Goal: Book appointment/travel/reservation

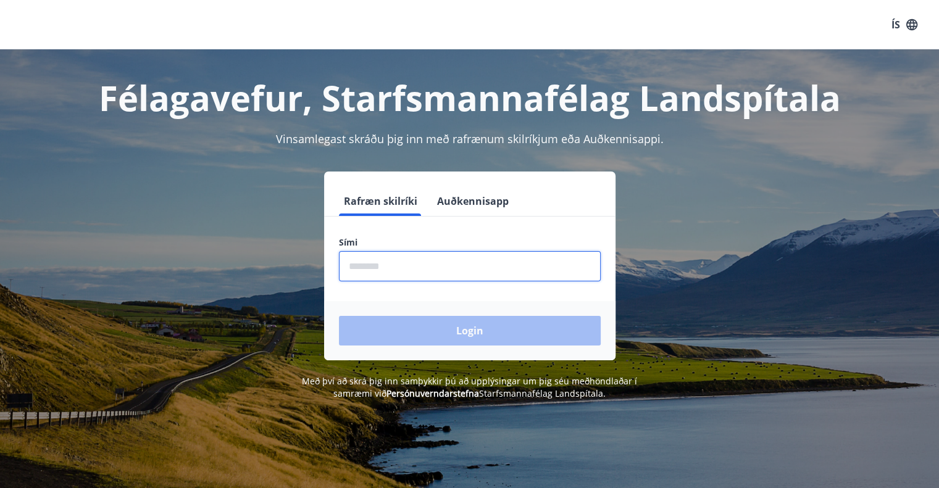
click at [396, 262] on input "phone" at bounding box center [470, 266] width 262 height 30
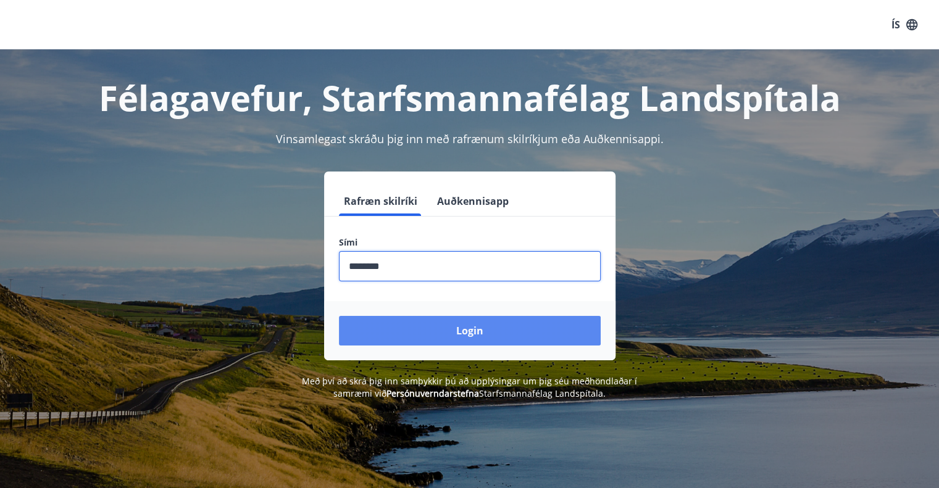
type input "********"
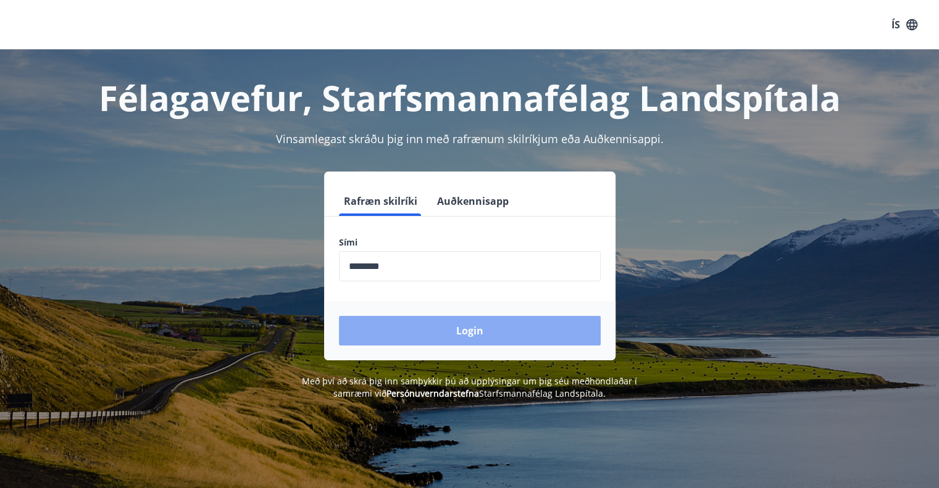
click at [417, 340] on button "Login" at bounding box center [470, 331] width 262 height 30
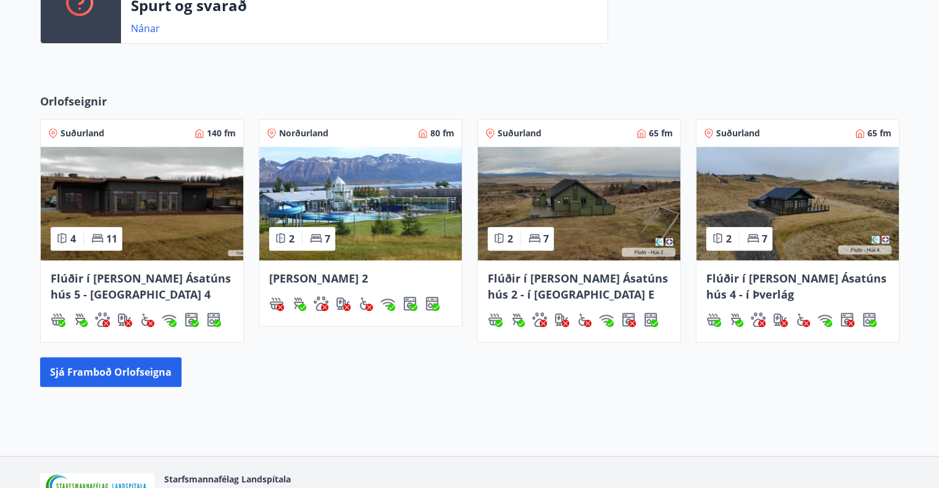
scroll to position [476, 0]
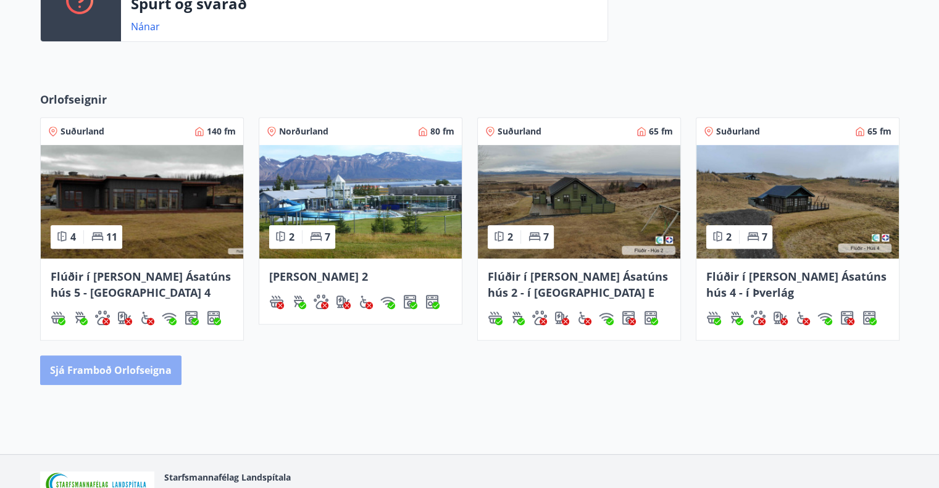
click at [153, 375] on button "Sjá framboð orlofseigna" at bounding box center [110, 371] width 141 height 30
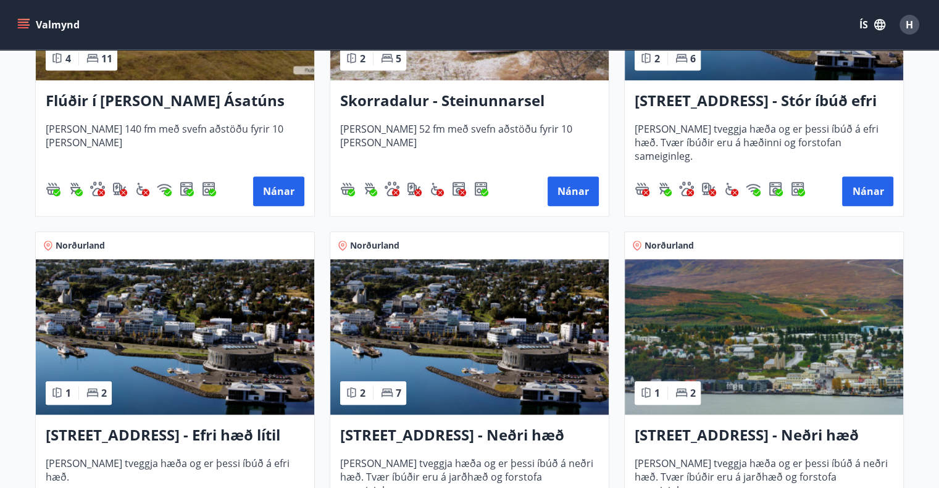
scroll to position [1087, 0]
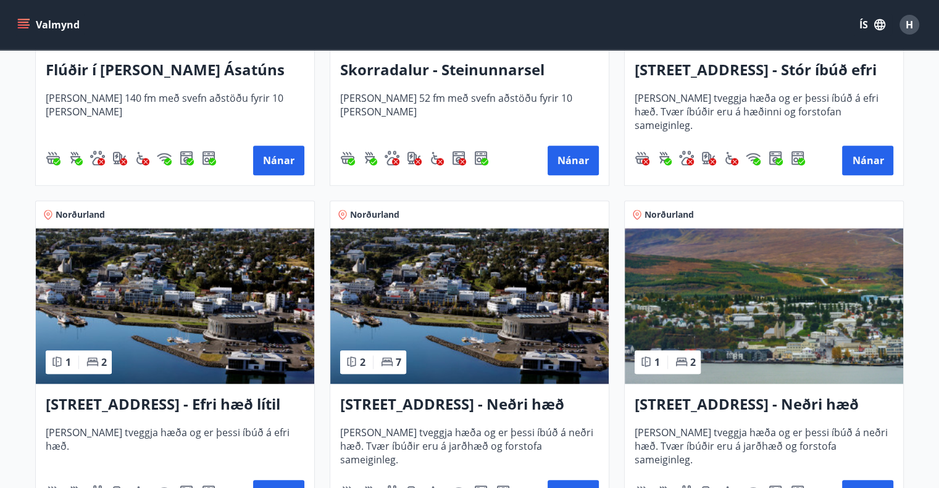
click at [153, 375] on img at bounding box center [175, 306] width 278 height 156
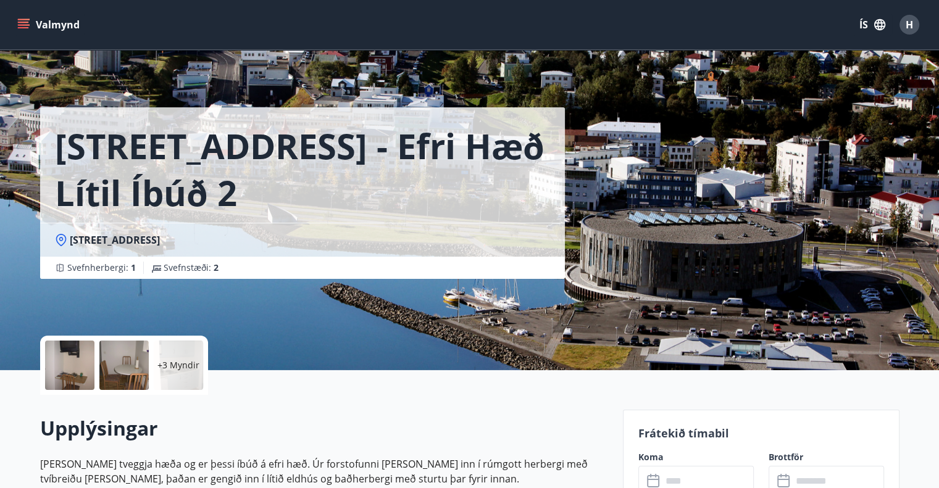
click at [10, 9] on div "Valmynd ÍS H" at bounding box center [469, 24] width 939 height 49
click at [20, 20] on icon "menu" at bounding box center [23, 25] width 12 height 12
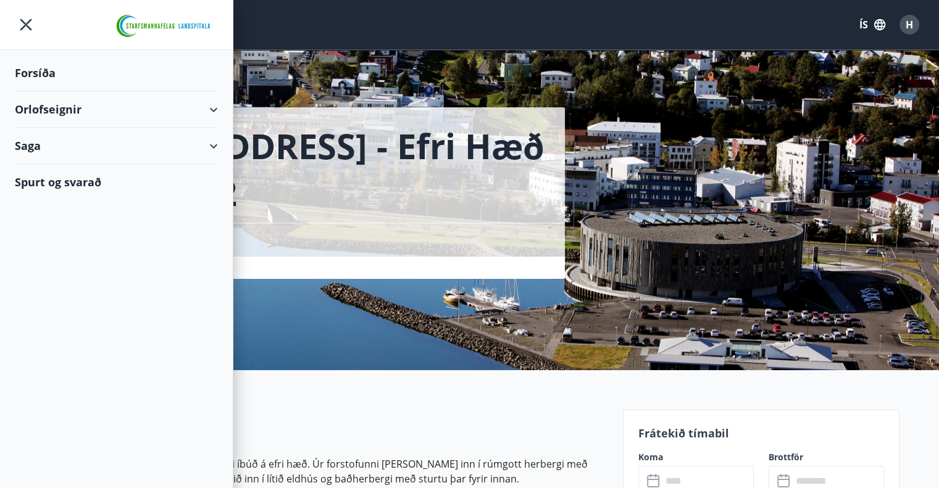
click at [220, 106] on icon at bounding box center [213, 110] width 15 height 15
click at [186, 144] on div "Framboð" at bounding box center [116, 141] width 183 height 26
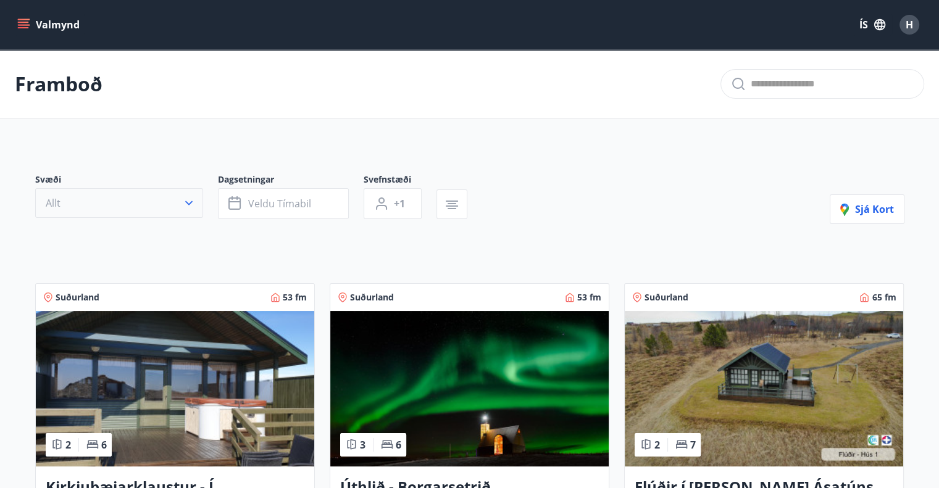
click at [178, 214] on button "Allt" at bounding box center [119, 203] width 168 height 30
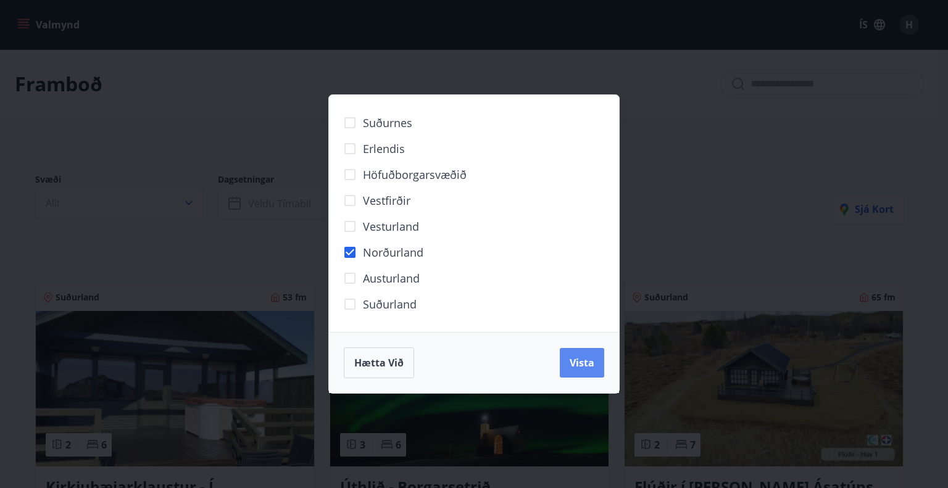
click at [591, 364] on span "Vista" at bounding box center [582, 363] width 25 height 14
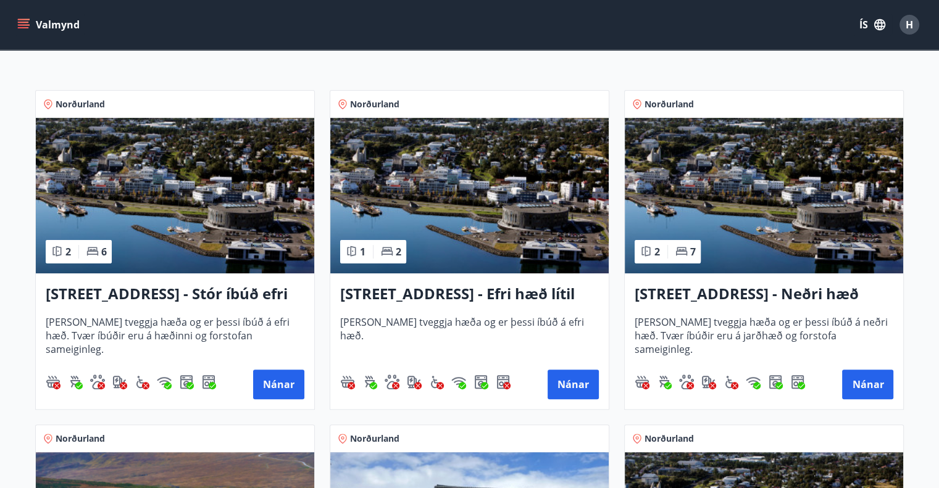
scroll to position [222, 0]
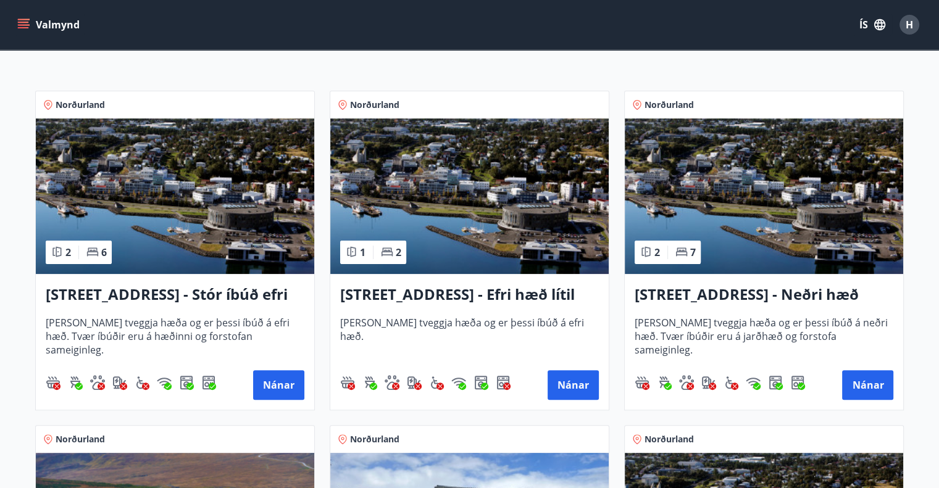
click at [181, 288] on h3 "Hrafnagilsstræti 23 - Stór íbúð efri hæð íbúð 1" at bounding box center [175, 295] width 259 height 22
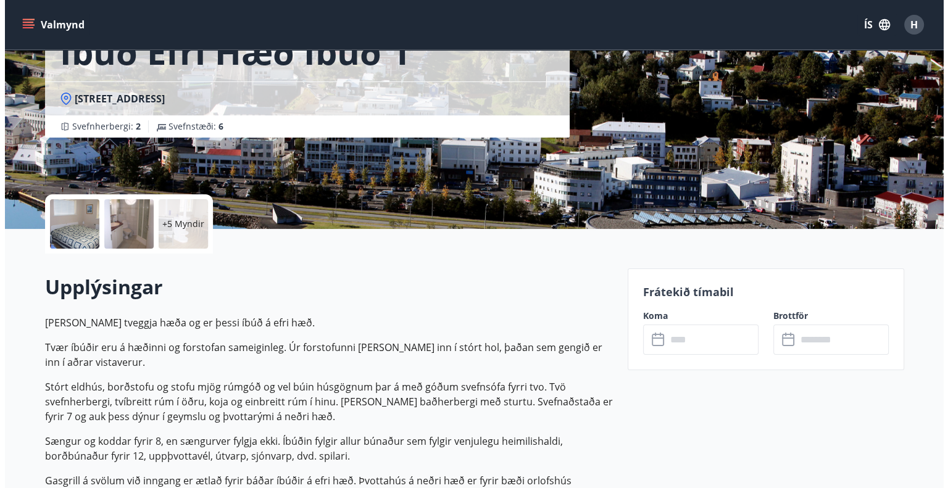
scroll to position [146, 0]
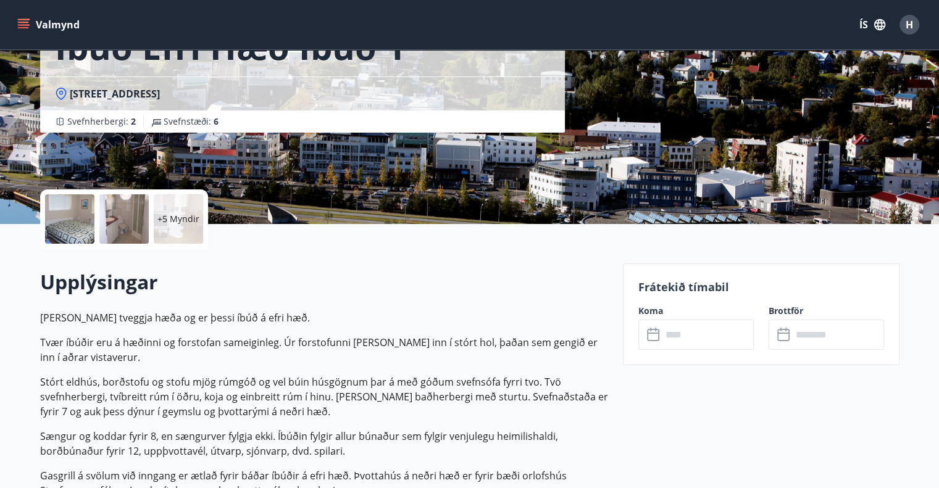
click at [88, 219] on div at bounding box center [69, 219] width 49 height 49
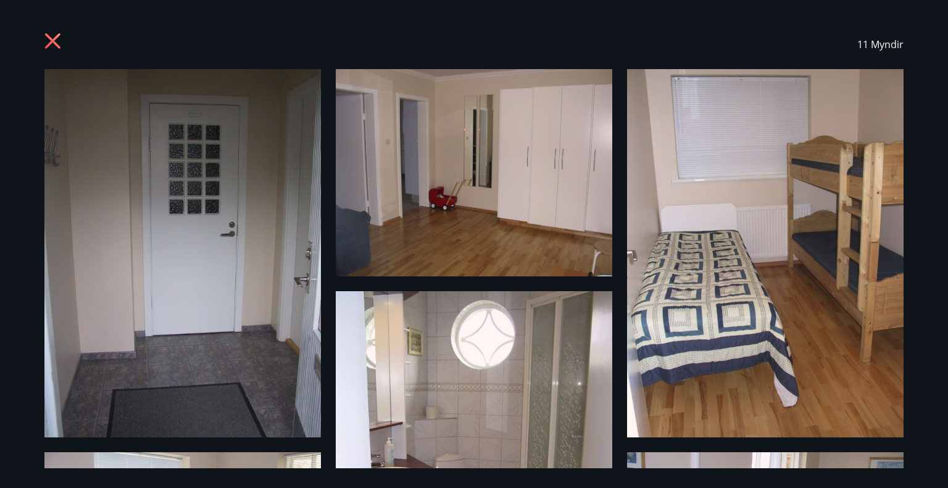
click at [49, 39] on icon at bounding box center [52, 40] width 15 height 15
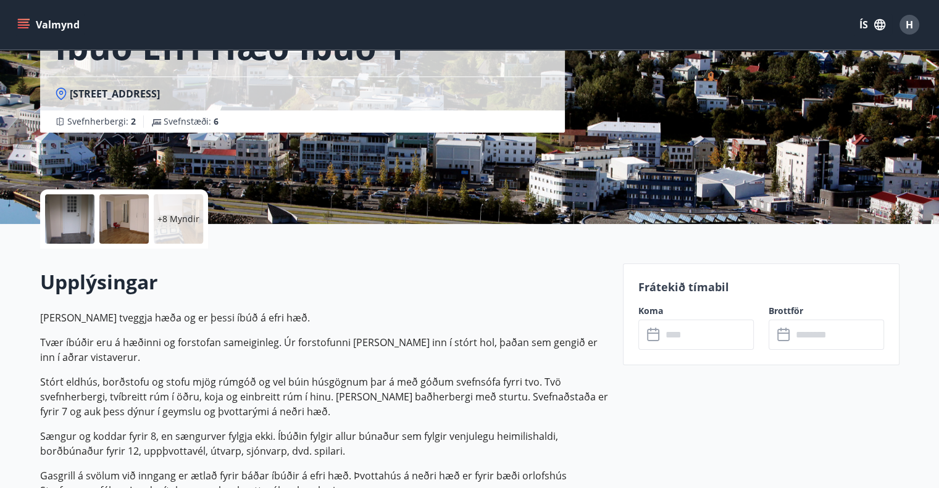
click at [167, 213] on p "+8 Myndir" at bounding box center [178, 219] width 42 height 12
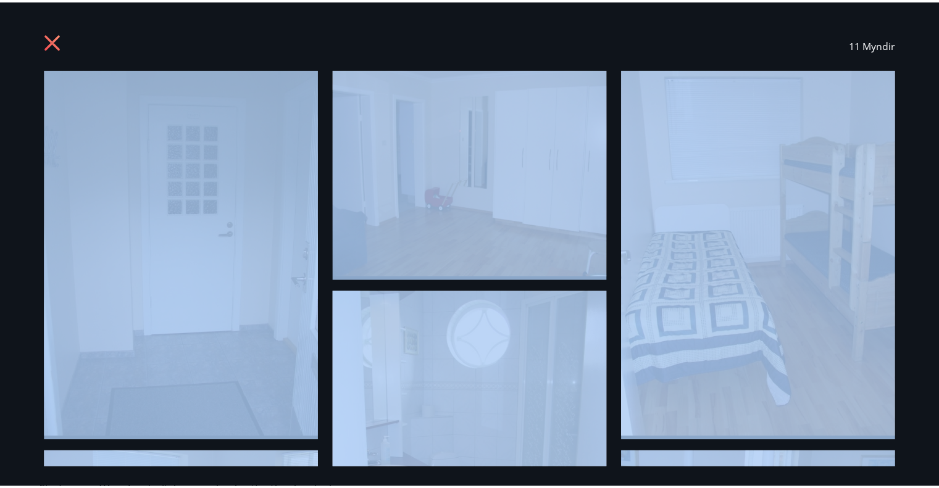
scroll to position [14, 0]
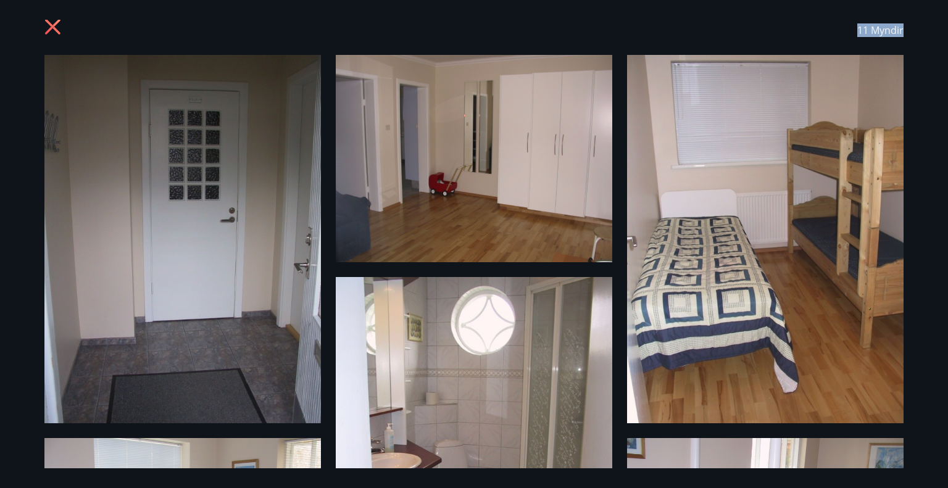
drag, startPoint x: 932, startPoint y: 475, endPoint x: 764, endPoint y: 437, distance: 173.0
click at [764, 437] on div "11 Myndir" at bounding box center [474, 244] width 948 height 488
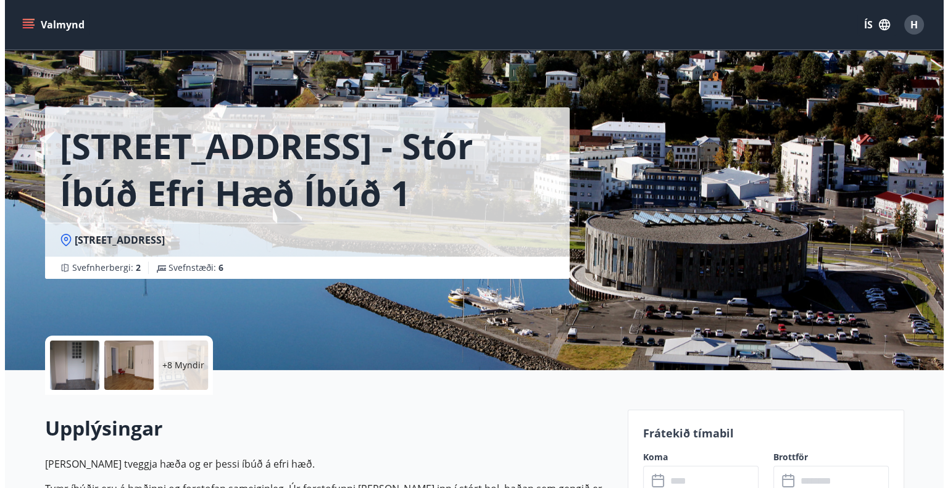
scroll to position [20, 0]
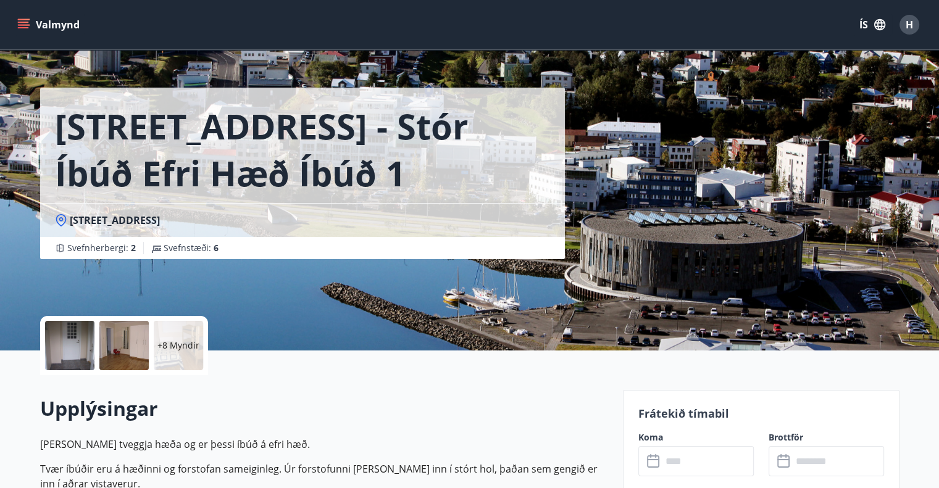
click at [186, 341] on p "+8 Myndir" at bounding box center [178, 346] width 42 height 12
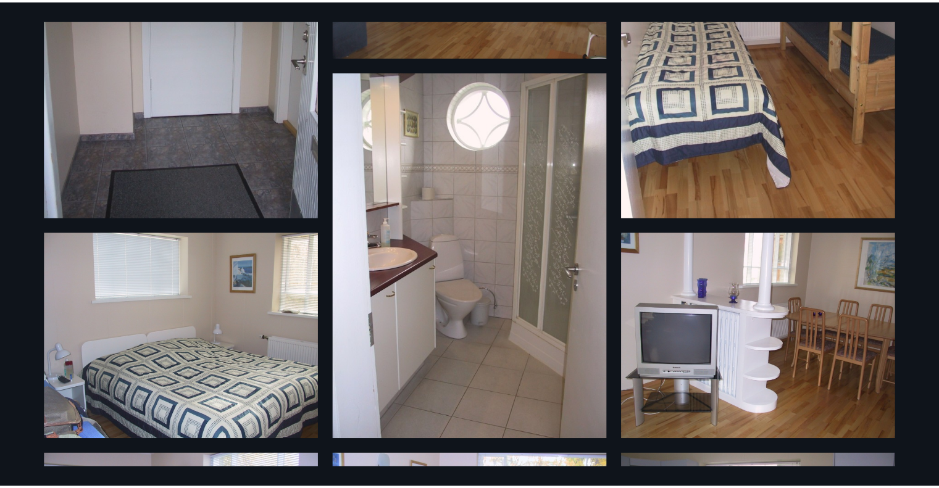
scroll to position [247, 0]
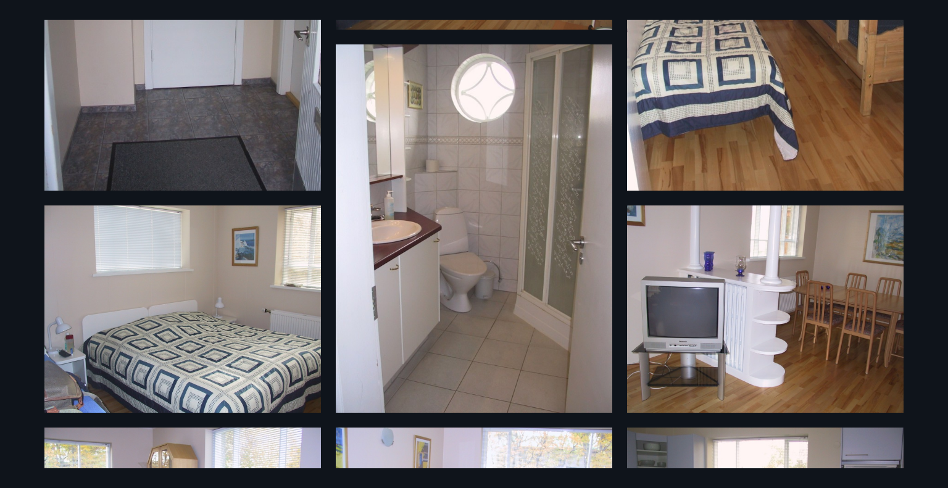
click at [947, 420] on div "11 Myndir" at bounding box center [474, 244] width 948 height 488
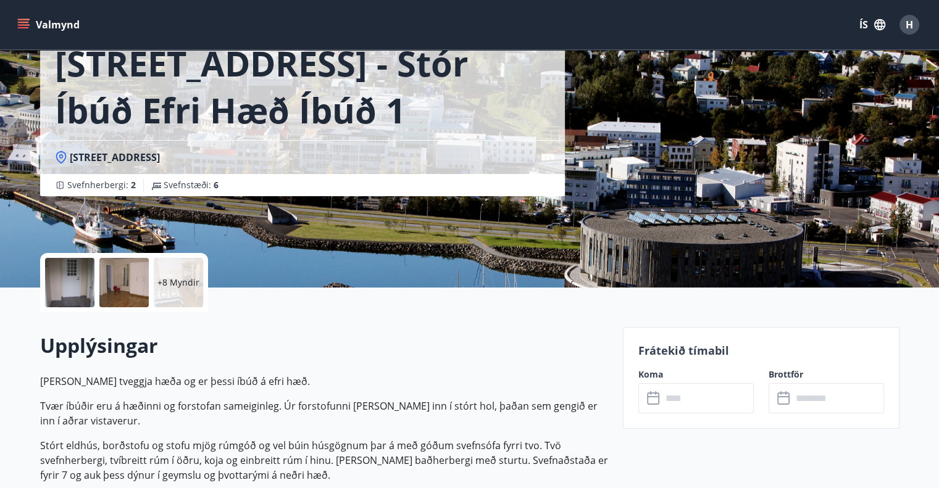
scroll to position [143, 0]
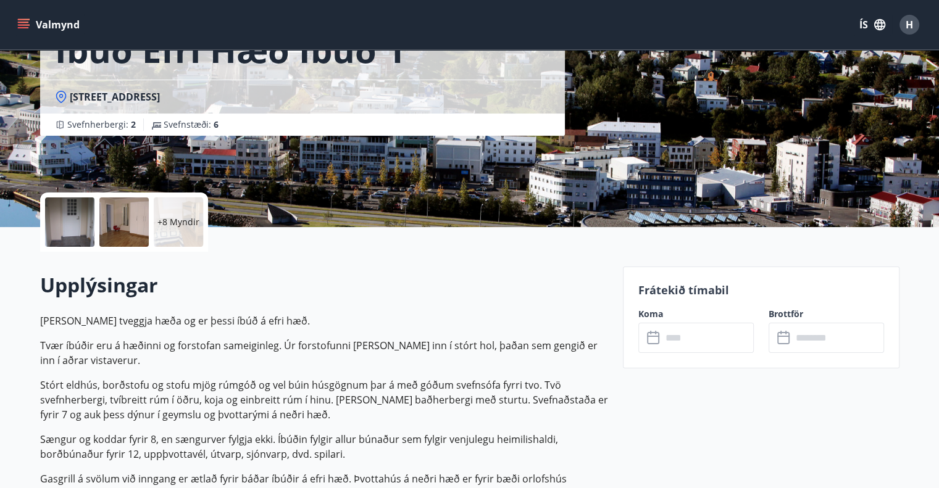
click at [165, 228] on div "+8 Myndir" at bounding box center [178, 222] width 49 height 49
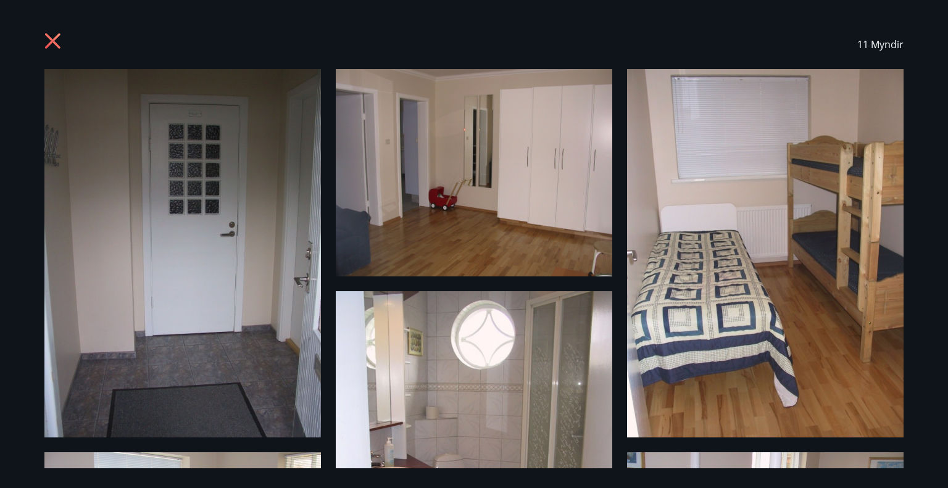
click at [872, 45] on span "11 Myndir" at bounding box center [881, 45] width 46 height 14
click at [947, 462] on div "11 Myndir" at bounding box center [474, 244] width 948 height 488
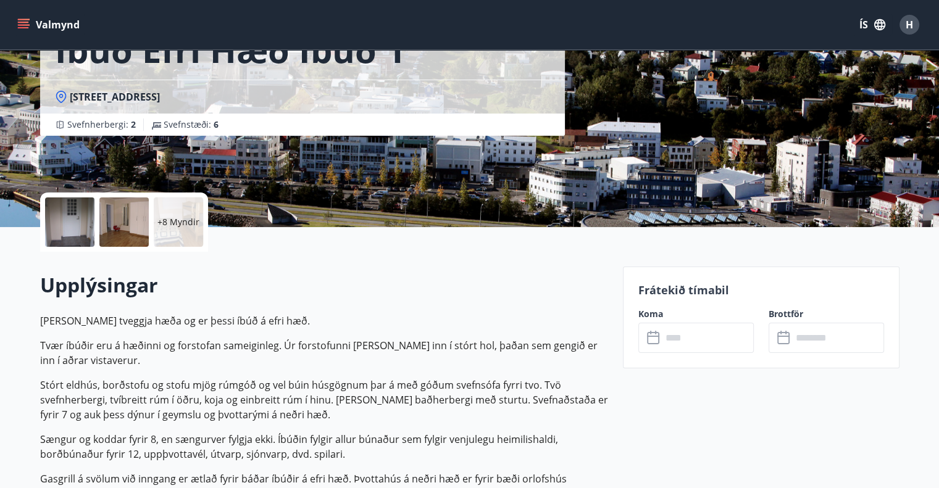
click at [20, 25] on icon "menu" at bounding box center [25, 24] width 14 height 1
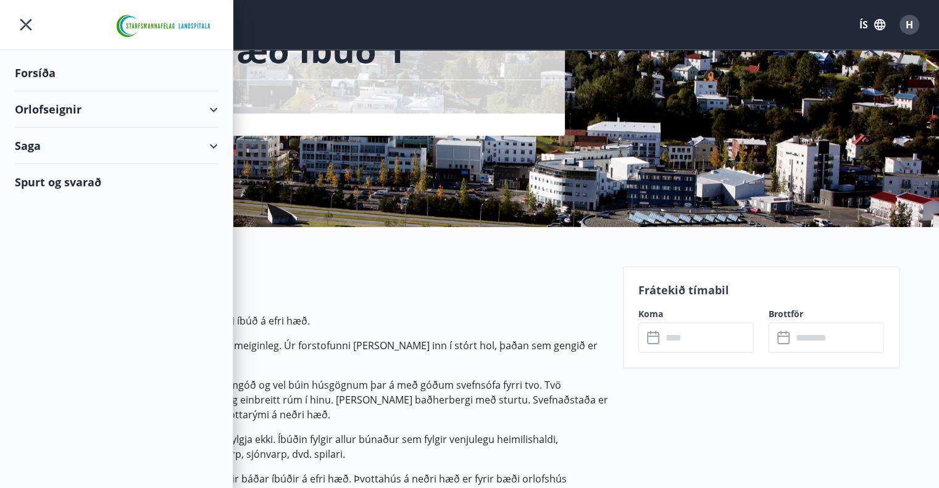
click at [216, 112] on div "Orlofseignir" at bounding box center [116, 109] width 203 height 36
click at [166, 135] on div "Framboð" at bounding box center [116, 141] width 183 height 26
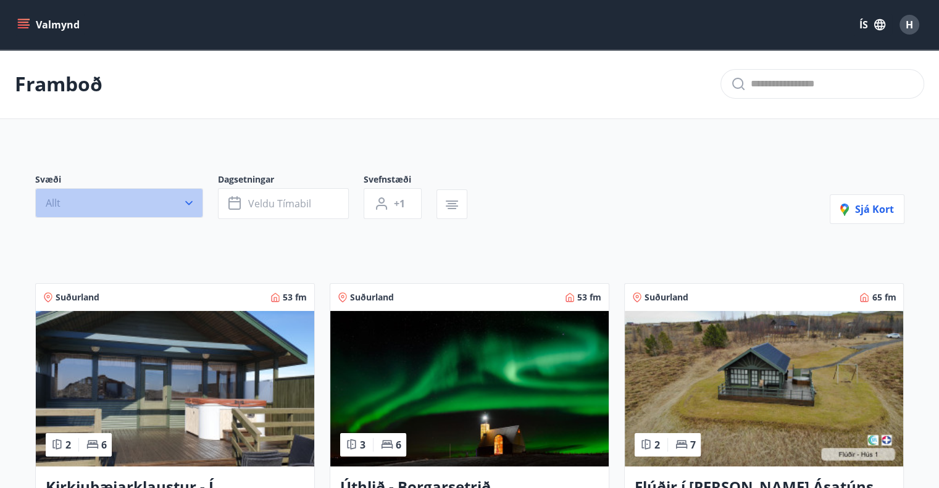
click at [175, 207] on button "Allt" at bounding box center [119, 203] width 168 height 30
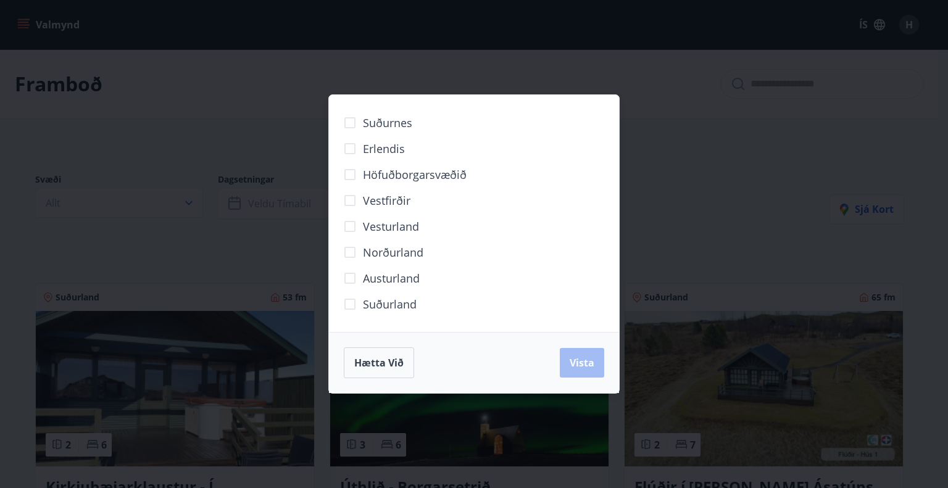
click at [380, 255] on span "Norðurland" at bounding box center [393, 253] width 61 height 16
click at [595, 364] on button "Vista" at bounding box center [582, 363] width 44 height 30
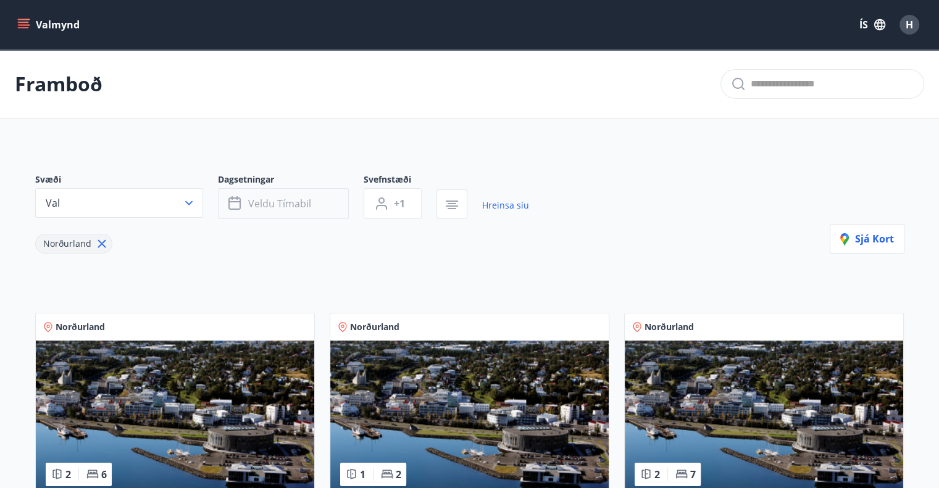
click at [309, 203] on span "Veldu tímabil" at bounding box center [279, 204] width 63 height 14
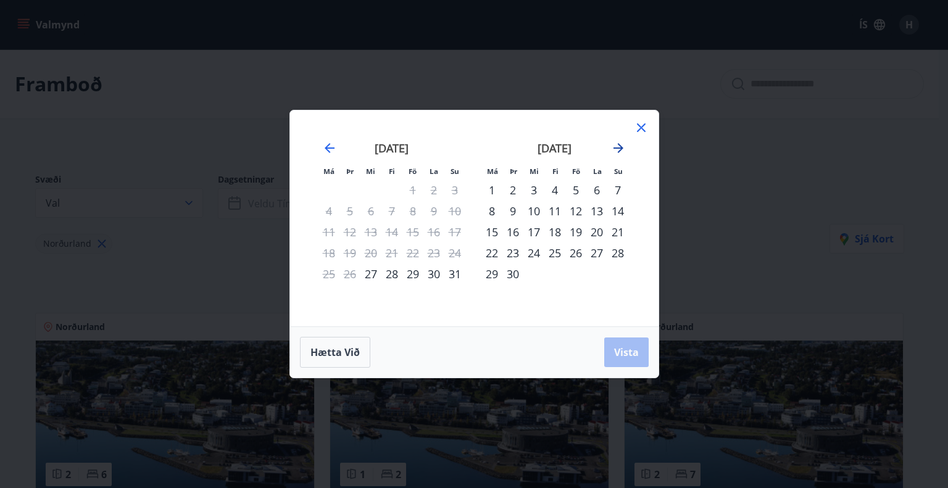
click at [617, 153] on icon "Move forward to switch to the next month." at bounding box center [618, 148] width 15 height 15
click at [577, 253] on div "24" at bounding box center [576, 253] width 21 height 21
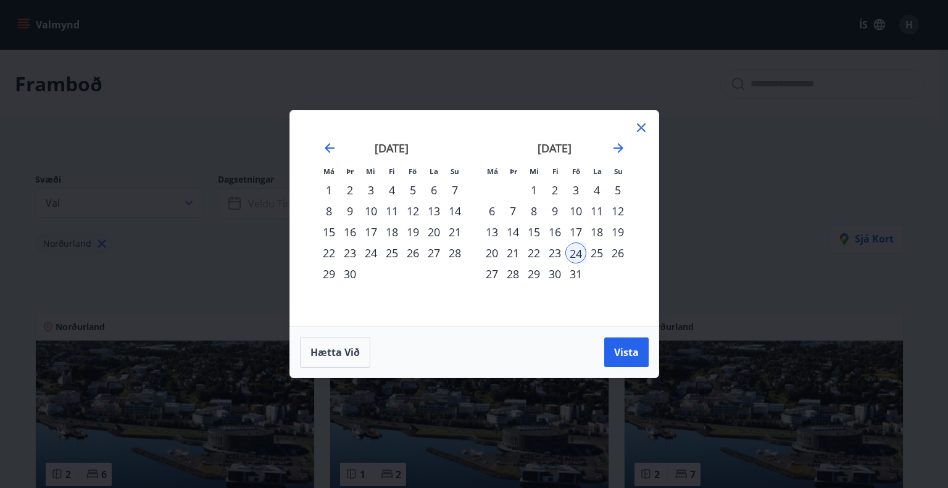
click at [550, 254] on div "23" at bounding box center [555, 253] width 21 height 21
click at [613, 254] on div "26" at bounding box center [618, 253] width 21 height 21
click at [621, 353] on span "Vista" at bounding box center [626, 353] width 25 height 14
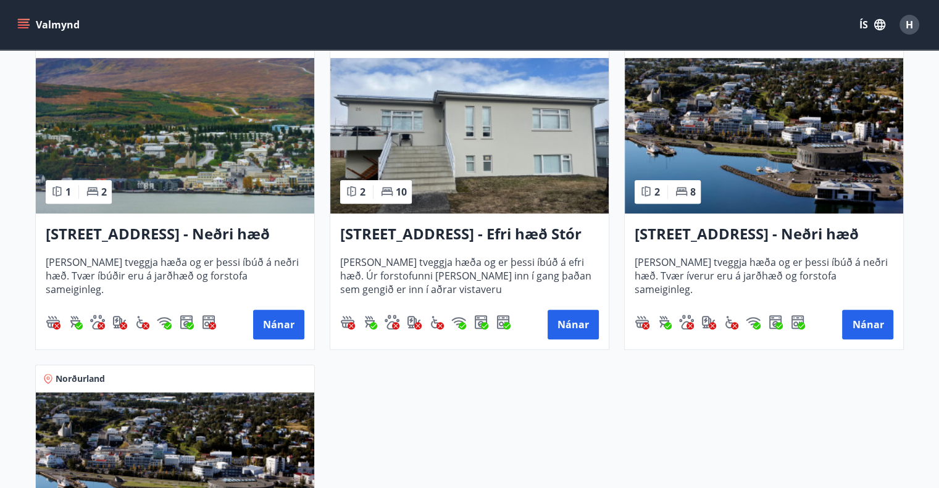
scroll to position [605, 0]
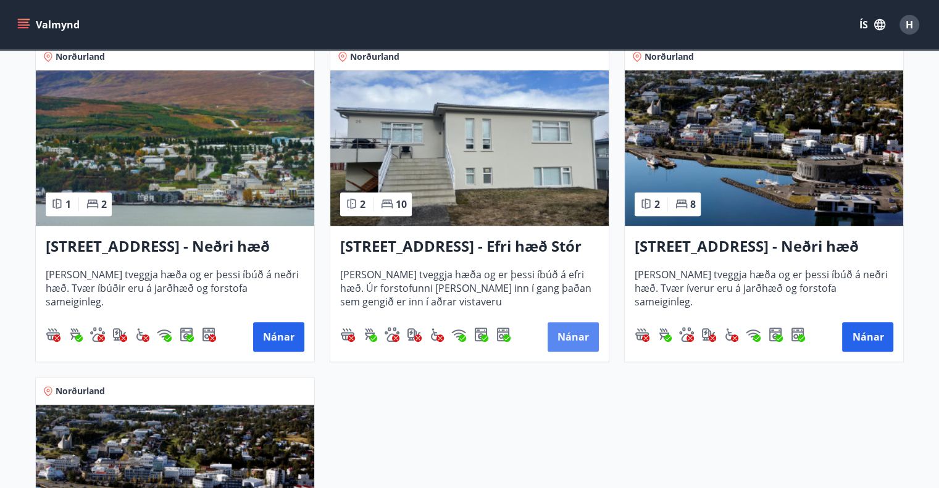
click at [556, 330] on button "Nánar" at bounding box center [573, 337] width 51 height 30
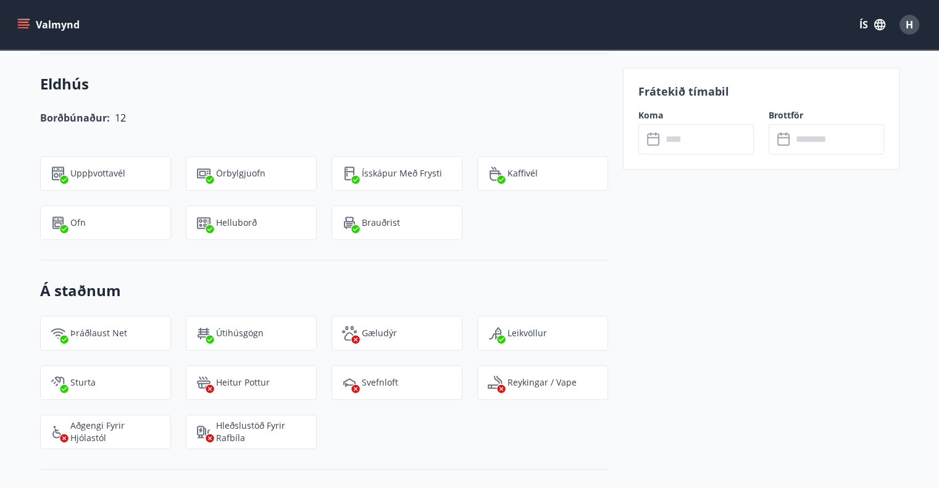
scroll to position [224, 0]
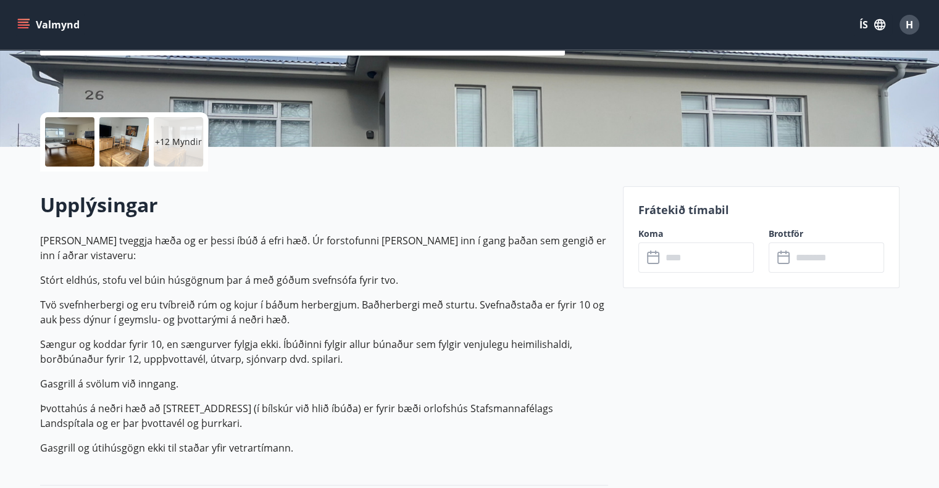
click at [662, 258] on input "text" at bounding box center [708, 258] width 92 height 30
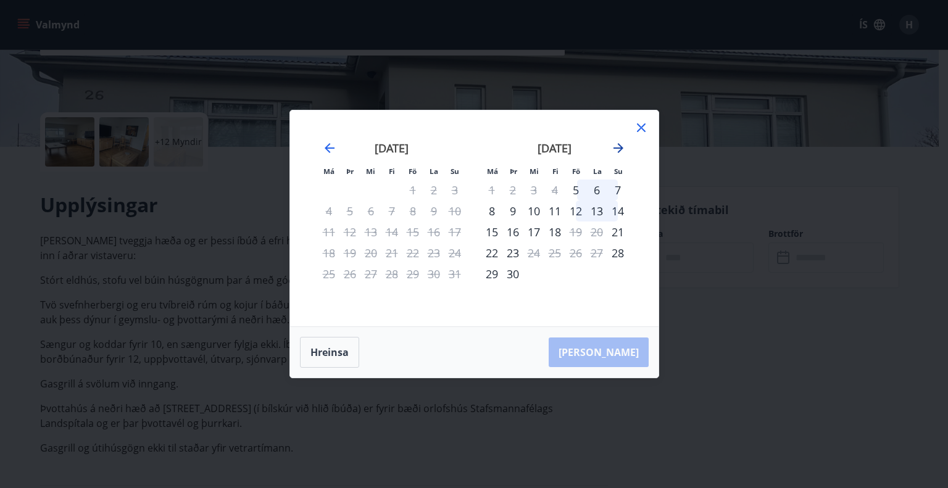
click at [613, 148] on icon "Move forward to switch to the next month." at bounding box center [618, 148] width 15 height 15
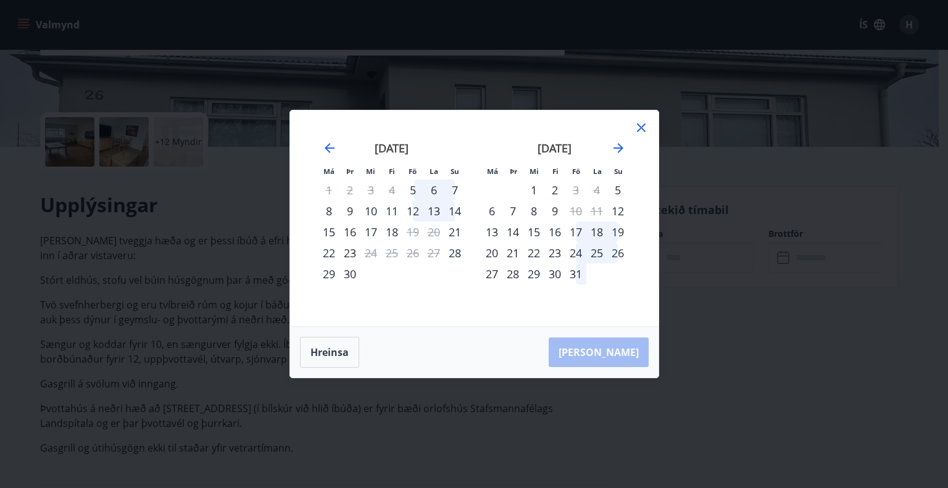
click at [634, 129] on icon at bounding box center [641, 127] width 15 height 15
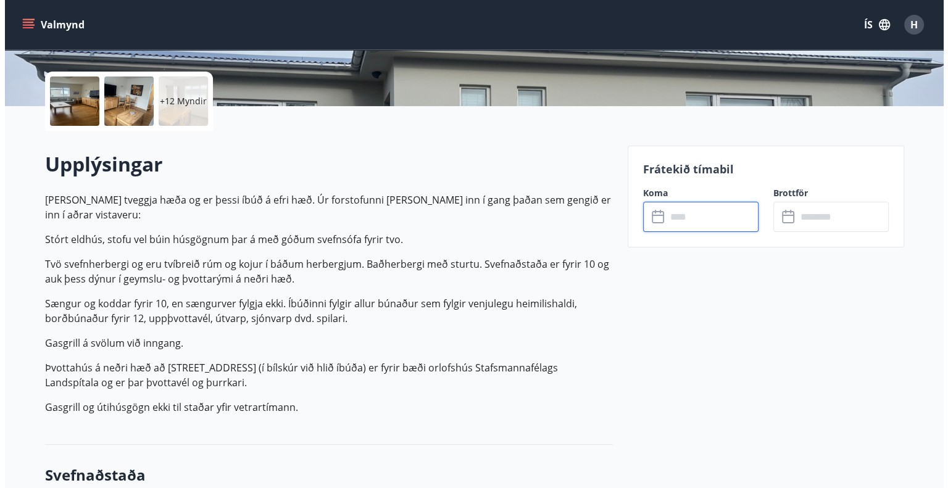
scroll to position [285, 0]
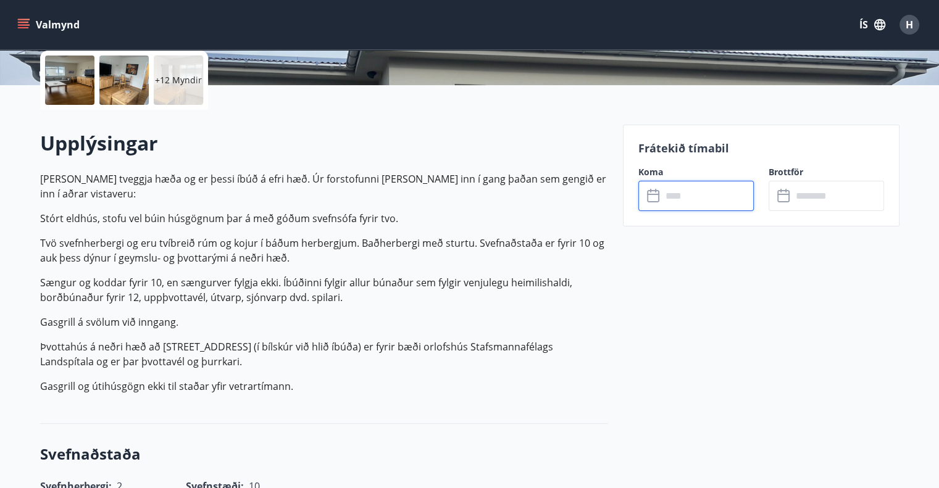
click at [170, 70] on div "+12 Myndir" at bounding box center [178, 80] width 49 height 49
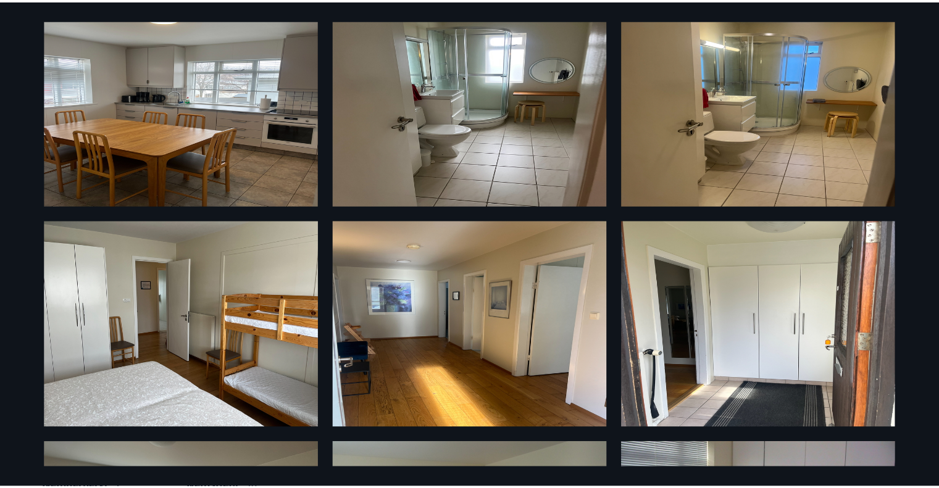
scroll to position [738, 0]
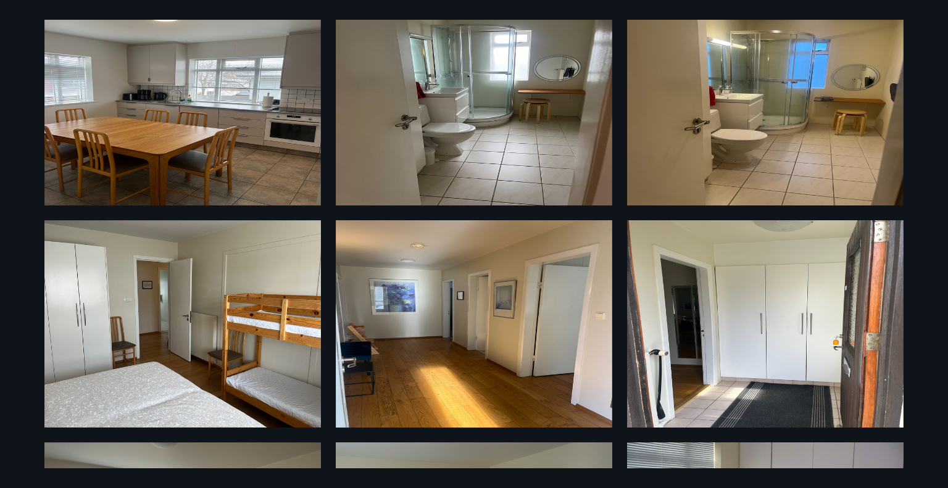
drag, startPoint x: 944, startPoint y: 278, endPoint x: 948, endPoint y: 164, distance: 114.9
click at [948, 164] on div "18 Myndir" at bounding box center [474, 244] width 948 height 488
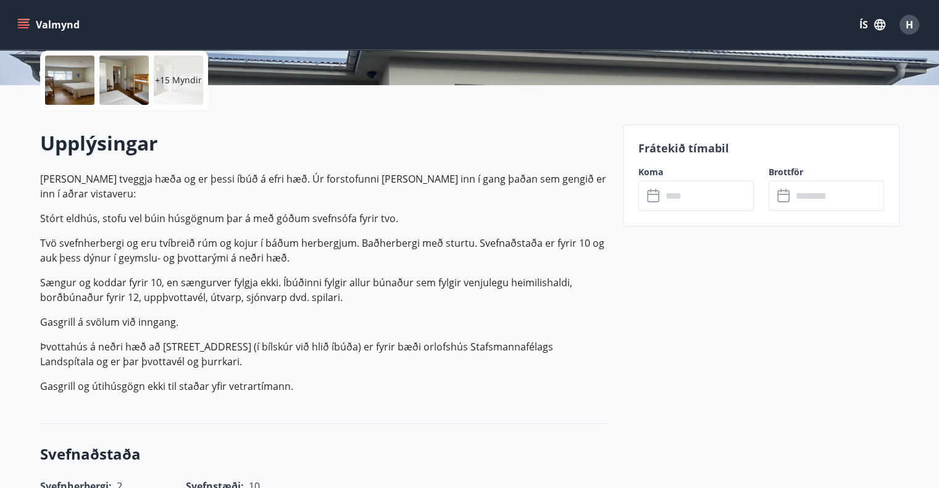
click at [701, 204] on input "text" at bounding box center [708, 196] width 92 height 30
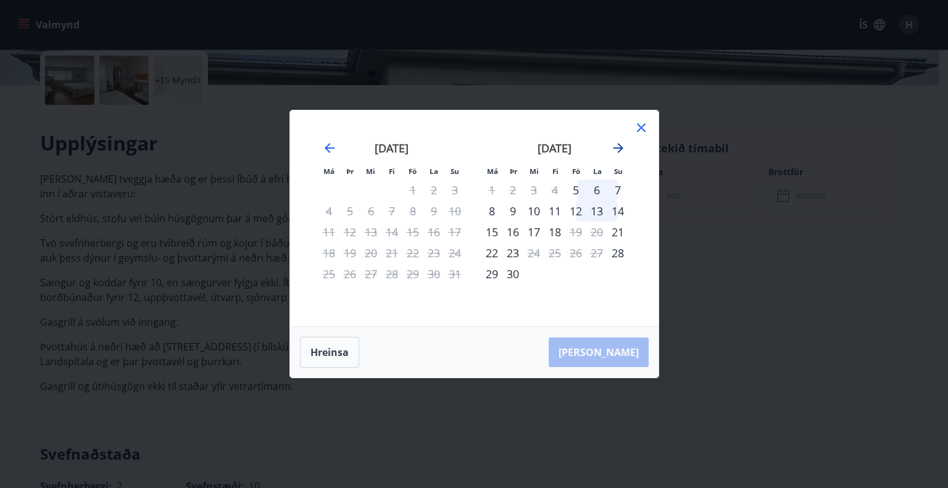
click at [613, 154] on icon "Move forward to switch to the next month." at bounding box center [618, 148] width 15 height 15
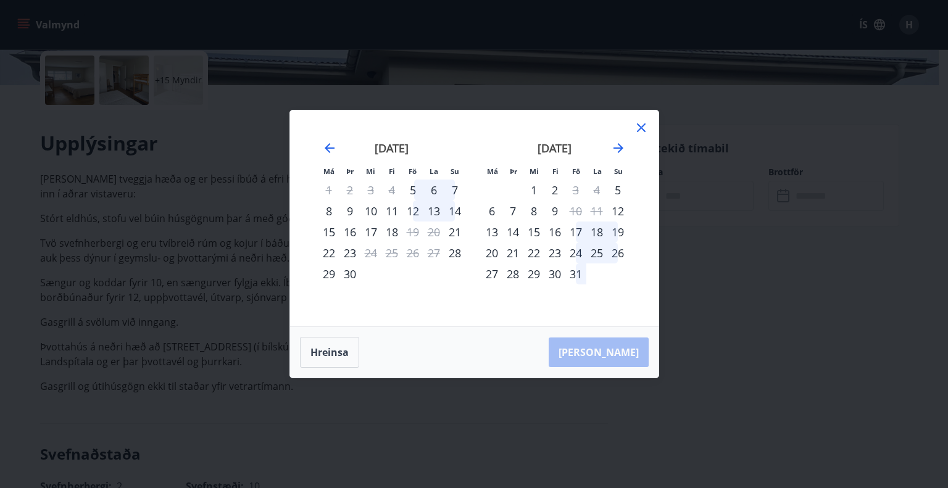
click at [577, 260] on div "24" at bounding box center [576, 253] width 21 height 21
click at [613, 254] on div "26" at bounding box center [618, 253] width 21 height 21
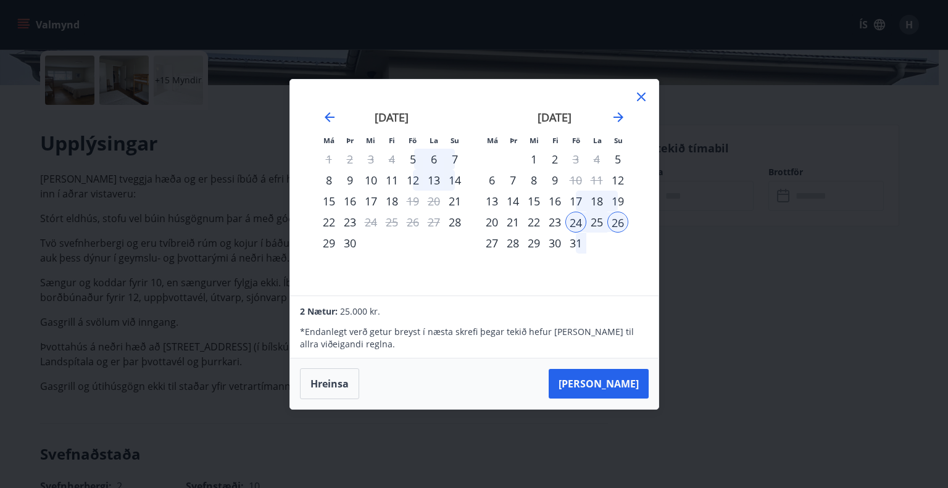
click at [644, 97] on icon at bounding box center [641, 97] width 15 height 15
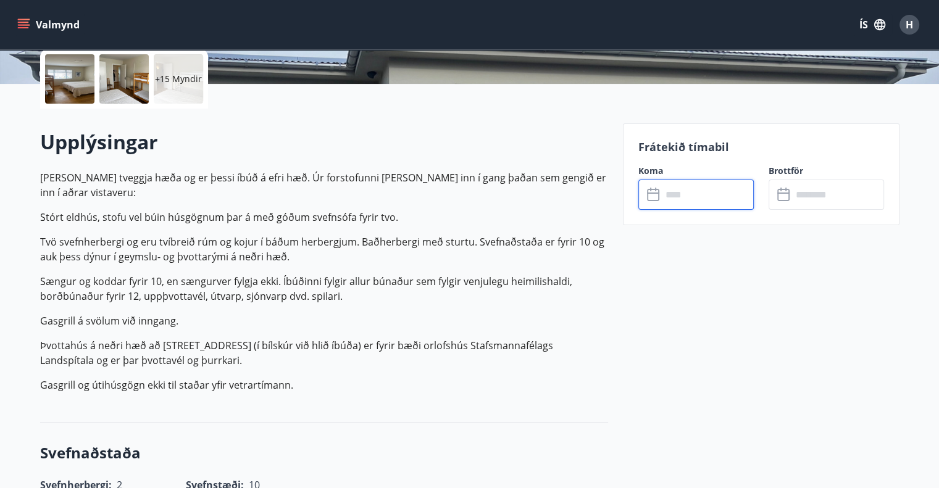
scroll to position [285, 0]
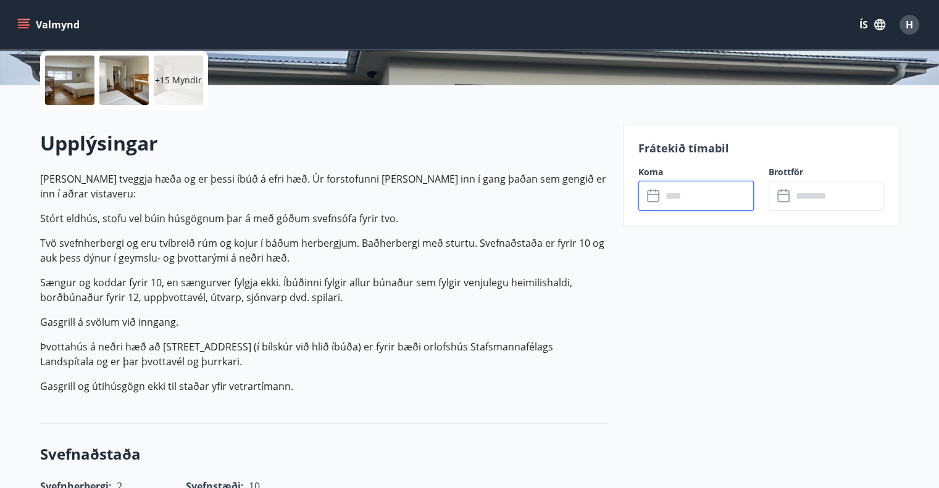
click at [14, 22] on div "Valmynd ÍS H" at bounding box center [469, 24] width 939 height 49
click at [18, 28] on icon "menu" at bounding box center [23, 27] width 11 height 1
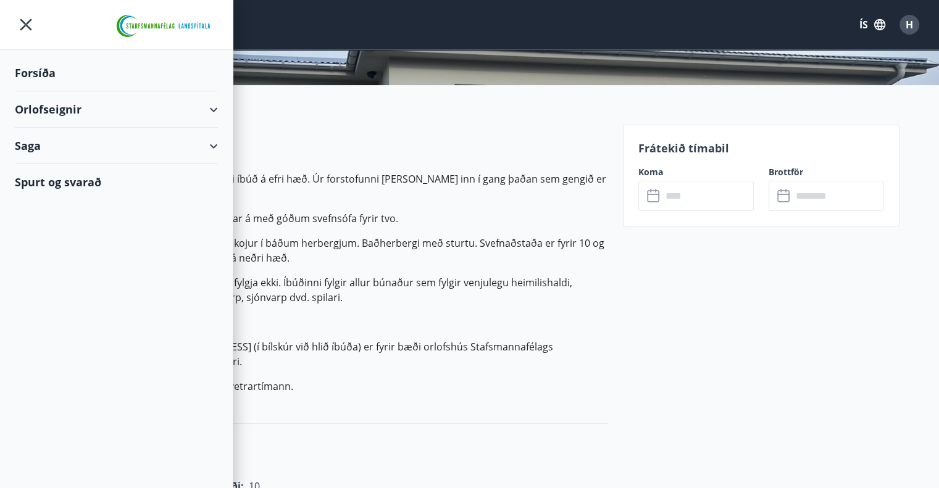
click at [165, 107] on div "Orlofseignir" at bounding box center [116, 109] width 203 height 36
click at [111, 143] on div "Framboð" at bounding box center [116, 141] width 183 height 26
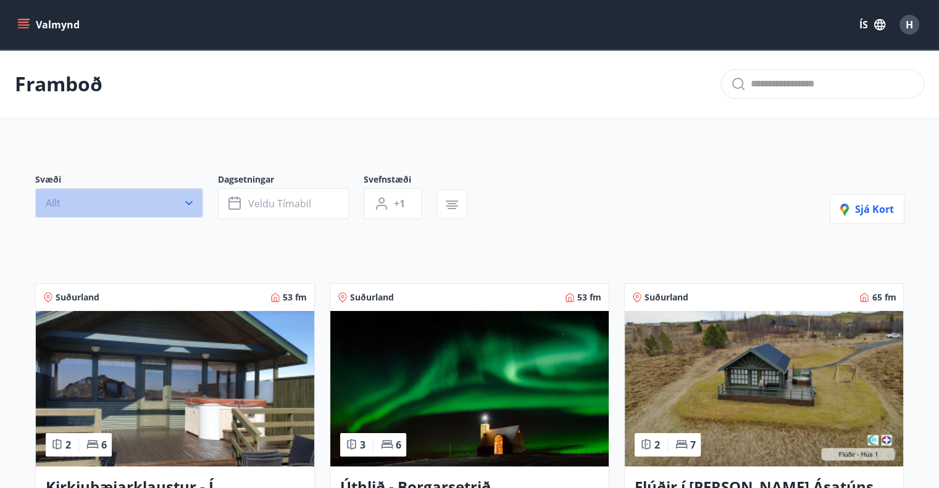
click at [172, 192] on button "Allt" at bounding box center [119, 203] width 168 height 30
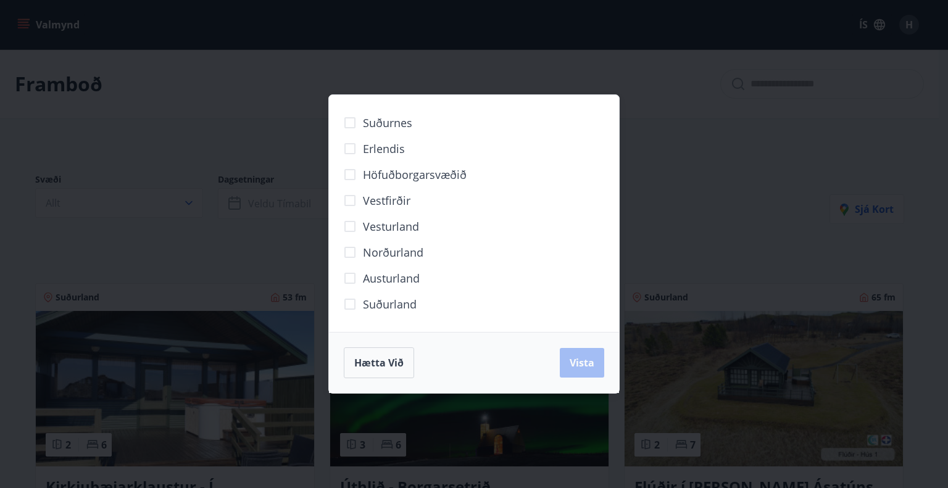
click at [364, 248] on span "Norðurland" at bounding box center [393, 253] width 61 height 16
click at [598, 363] on button "Vista" at bounding box center [582, 363] width 44 height 30
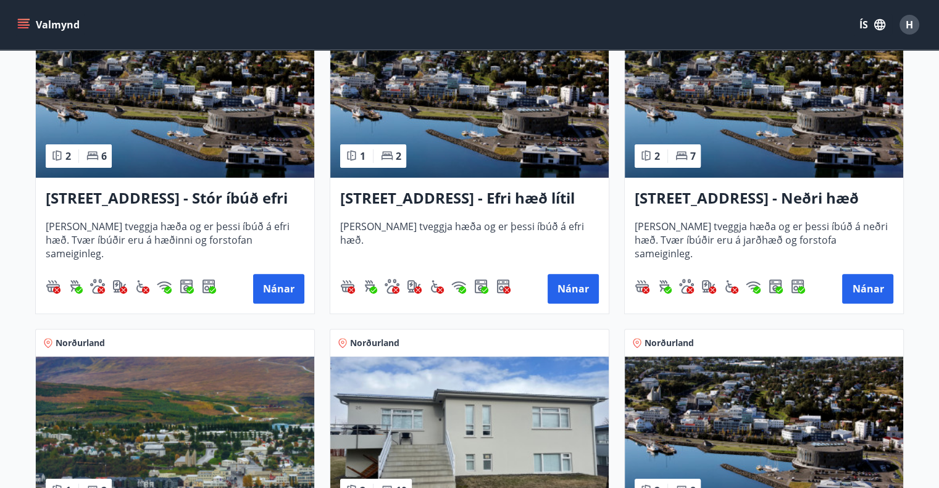
scroll to position [314, 0]
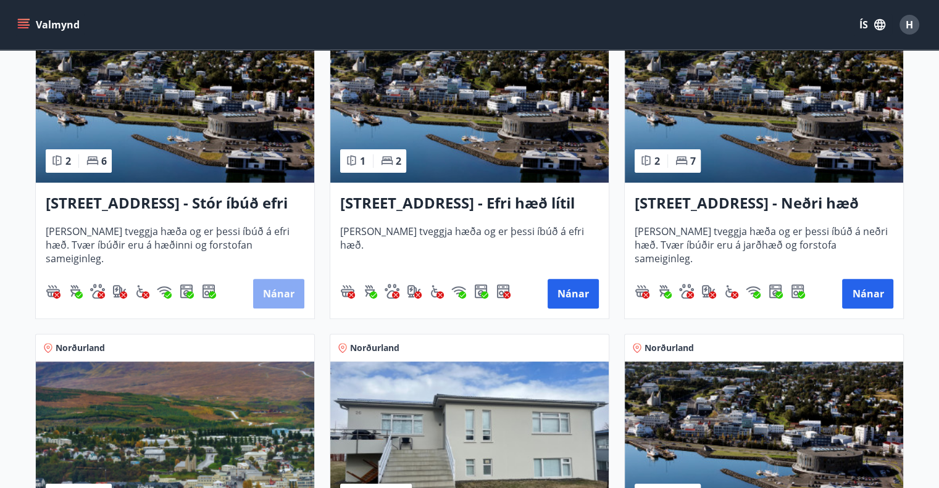
click at [272, 286] on button "Nánar" at bounding box center [278, 294] width 51 height 30
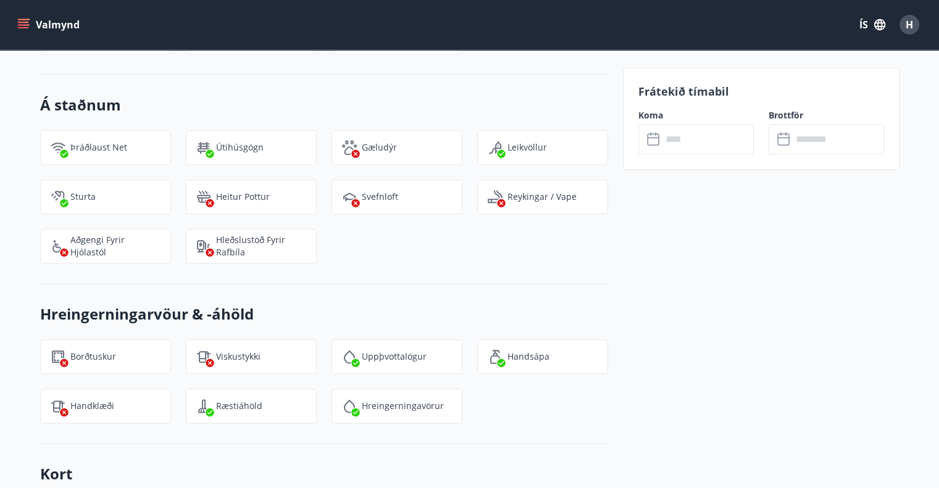
scroll to position [1347, 0]
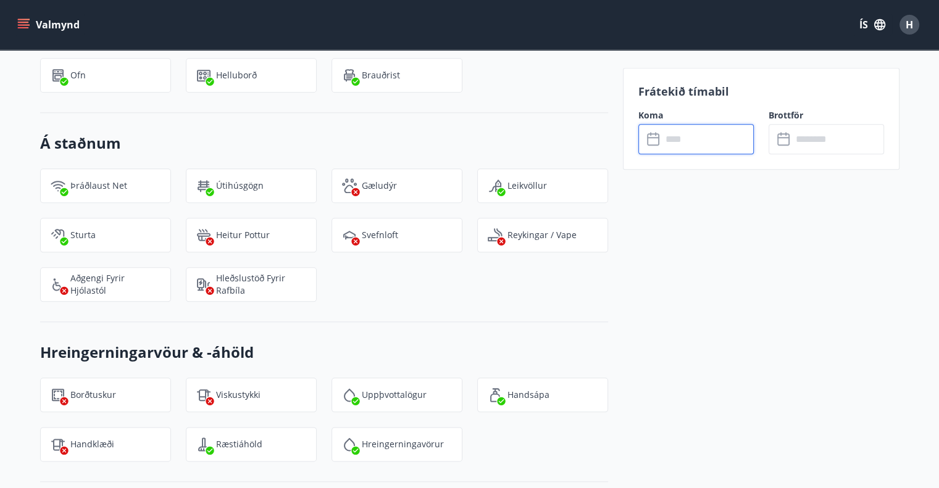
click at [689, 141] on input "text" at bounding box center [708, 139] width 92 height 30
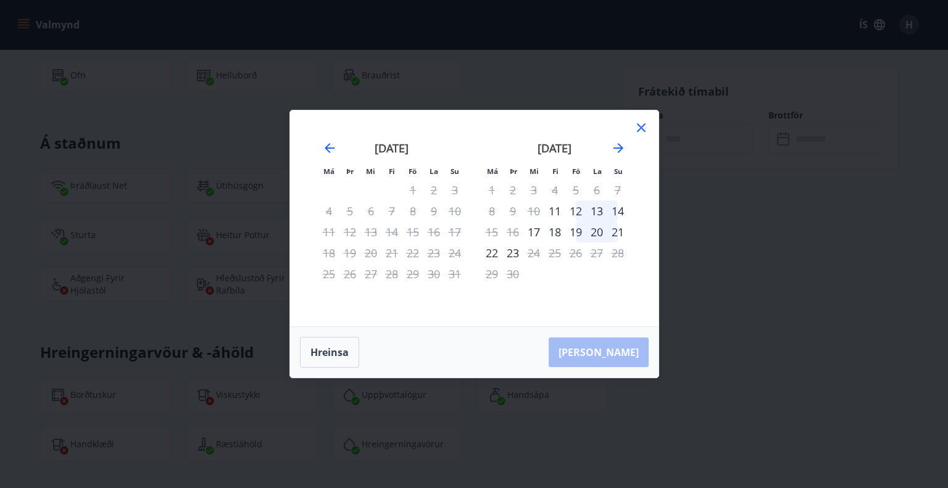
click at [627, 148] on div "september 2025" at bounding box center [555, 152] width 147 height 54
click at [622, 150] on icon "Move forward to switch to the next month." at bounding box center [618, 148] width 15 height 15
click at [648, 129] on icon at bounding box center [641, 127] width 15 height 15
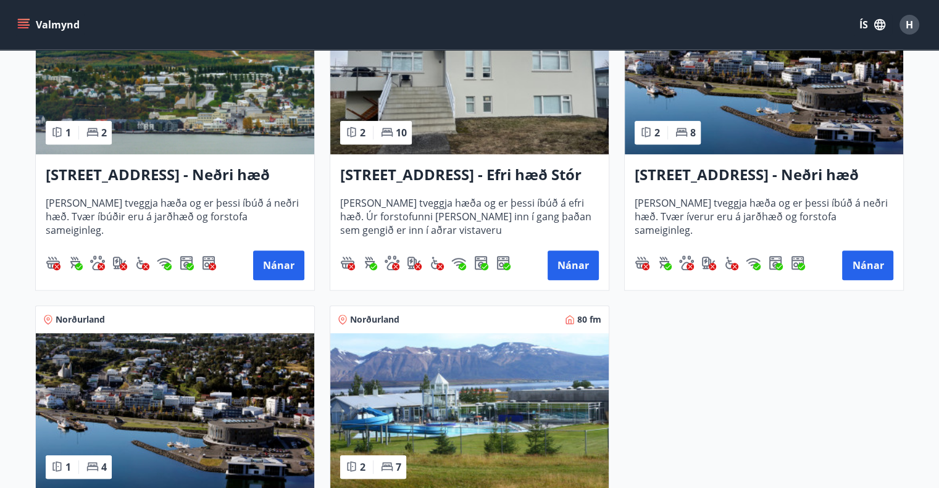
scroll to position [658, 0]
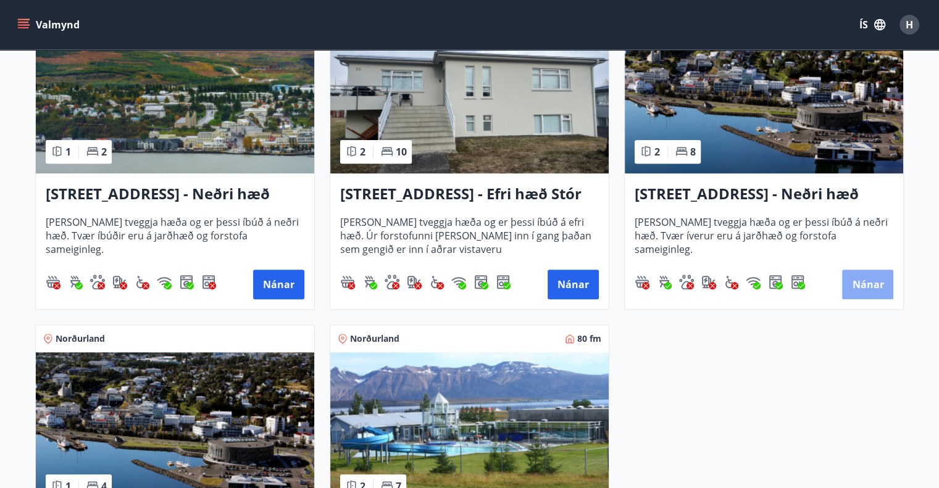
click at [884, 281] on button "Nánar" at bounding box center [867, 285] width 51 height 30
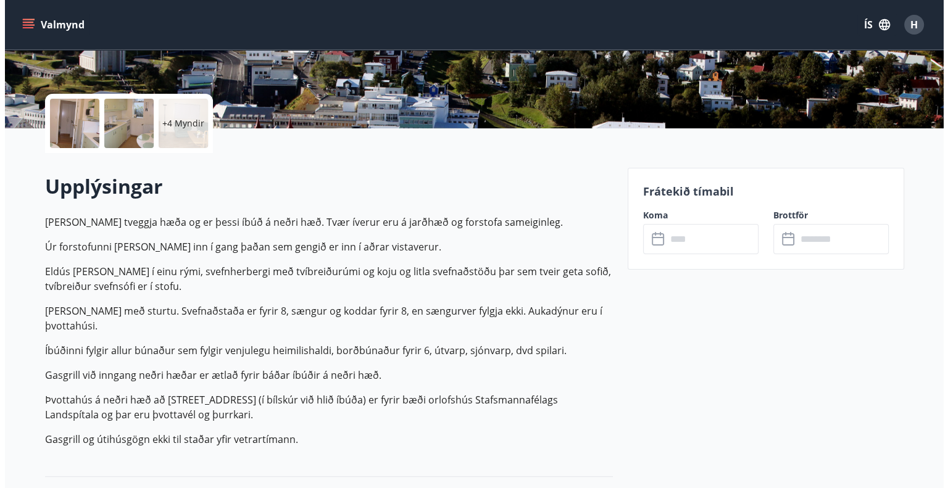
scroll to position [249, 0]
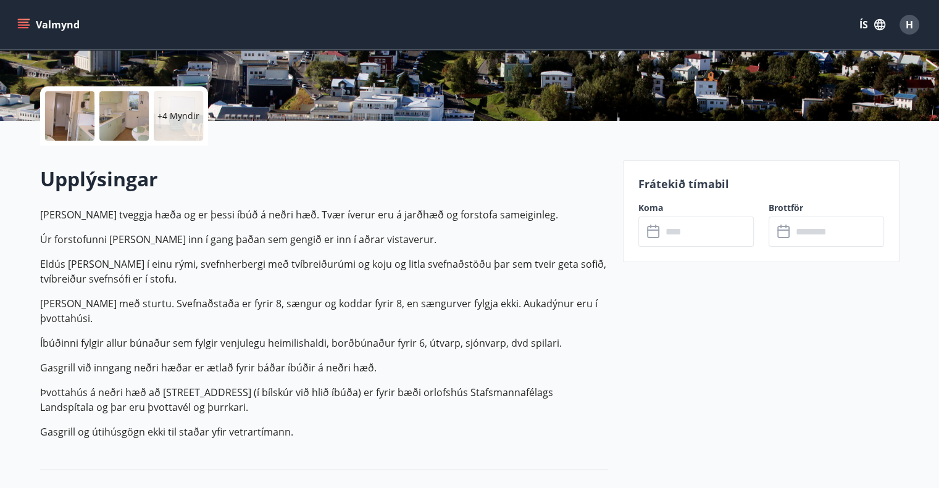
click at [84, 109] on div at bounding box center [69, 115] width 49 height 49
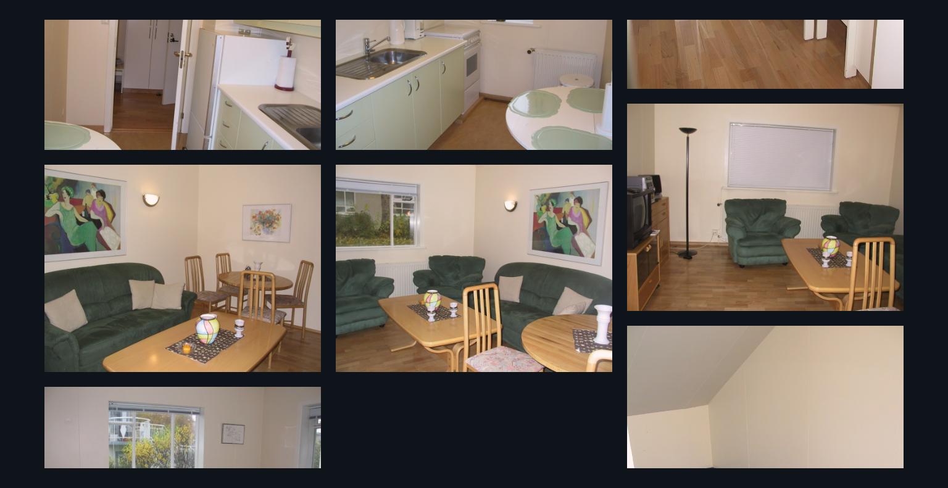
scroll to position [370, 0]
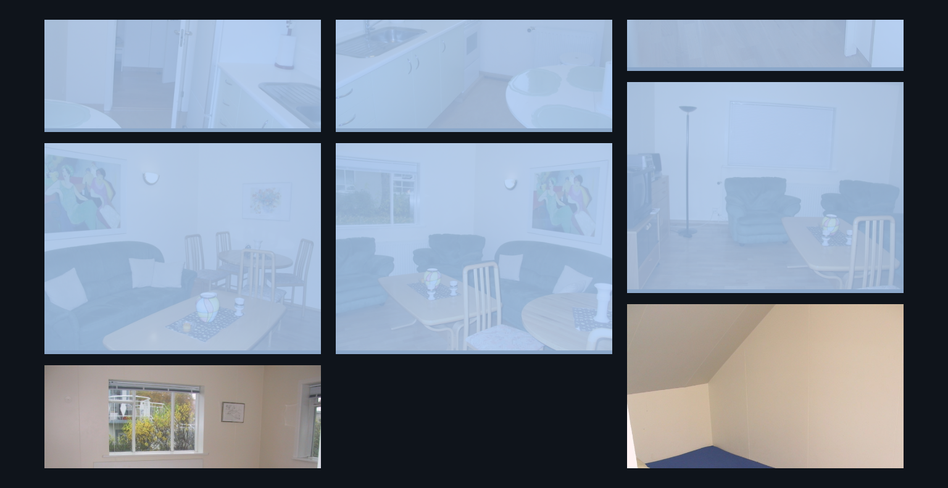
drag, startPoint x: 445, startPoint y: 412, endPoint x: 479, endPoint y: 311, distance: 106.4
click at [479, 311] on div "10 Myndir" at bounding box center [474, 244] width 889 height 449
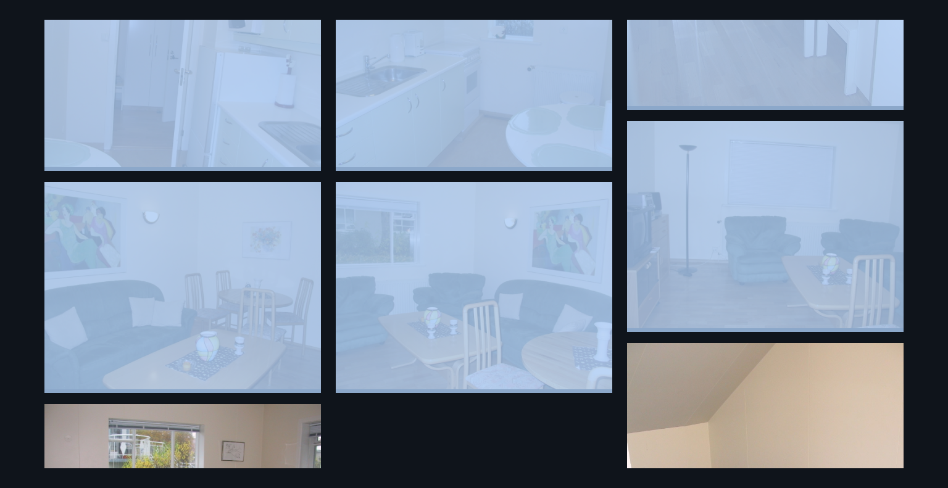
scroll to position [331, 0]
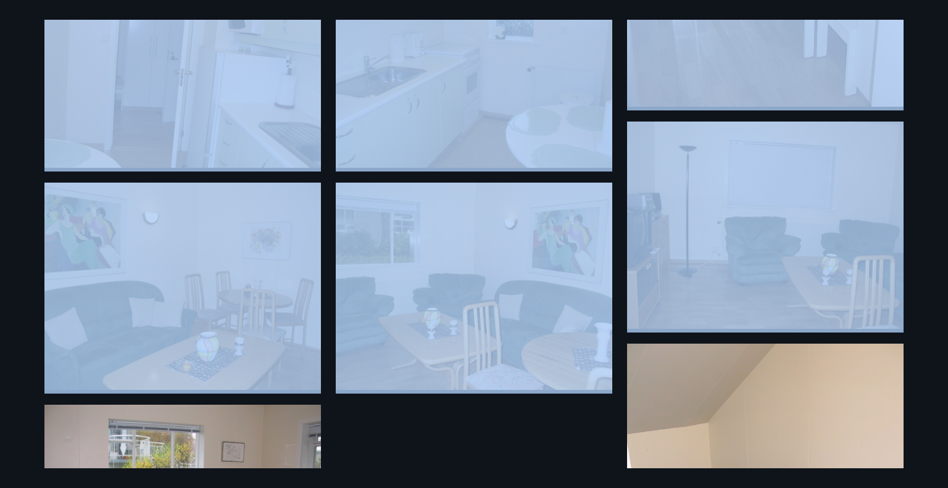
click at [699, 293] on img at bounding box center [765, 225] width 277 height 207
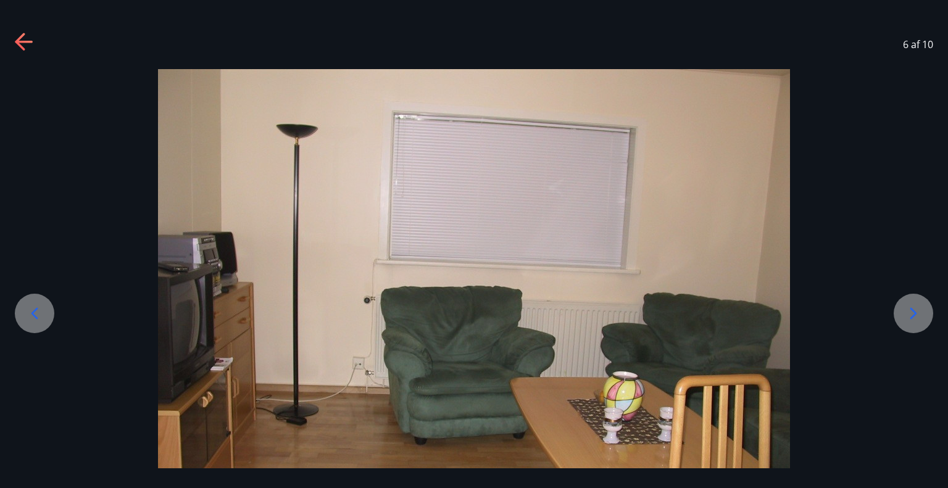
click at [913, 311] on icon at bounding box center [914, 314] width 7 height 12
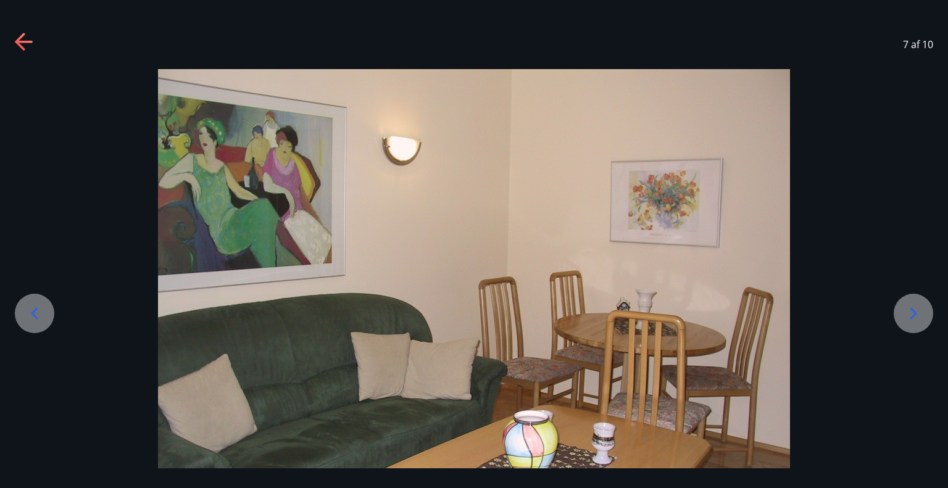
click at [913, 311] on icon at bounding box center [914, 314] width 7 height 12
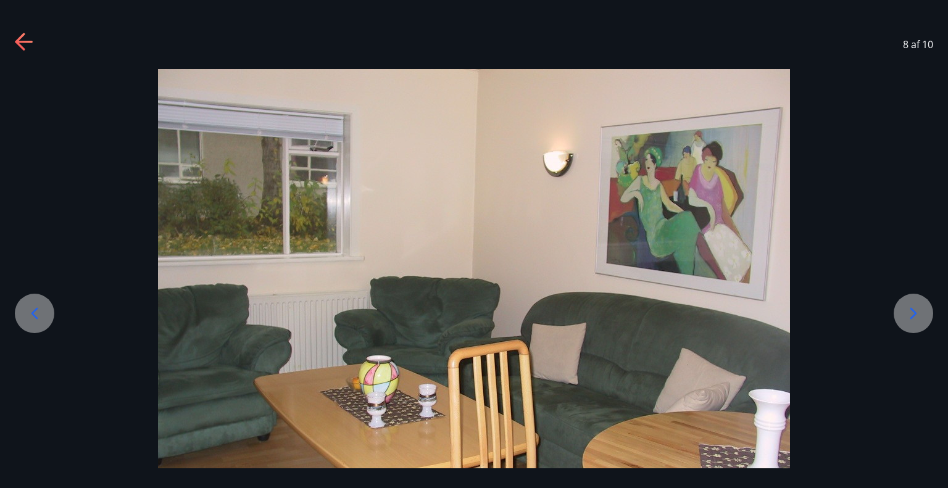
click at [913, 311] on icon at bounding box center [914, 314] width 7 height 12
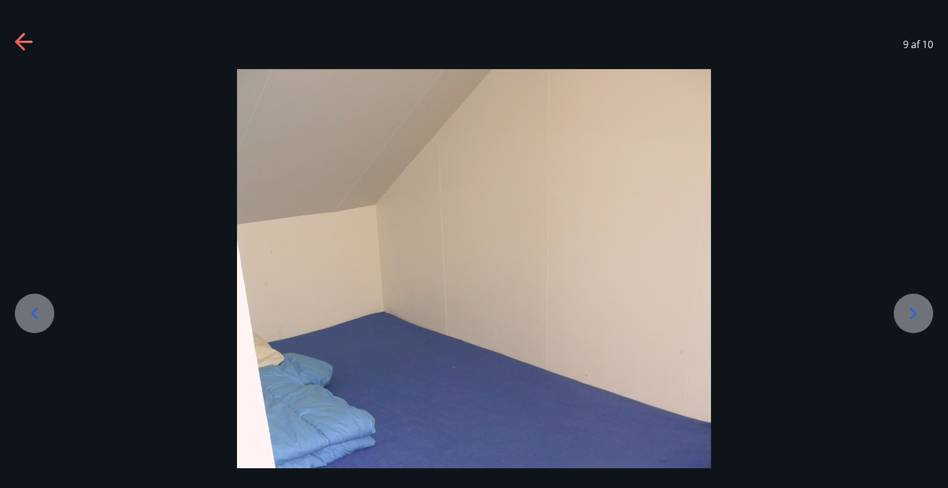
click at [913, 311] on icon at bounding box center [914, 314] width 7 height 12
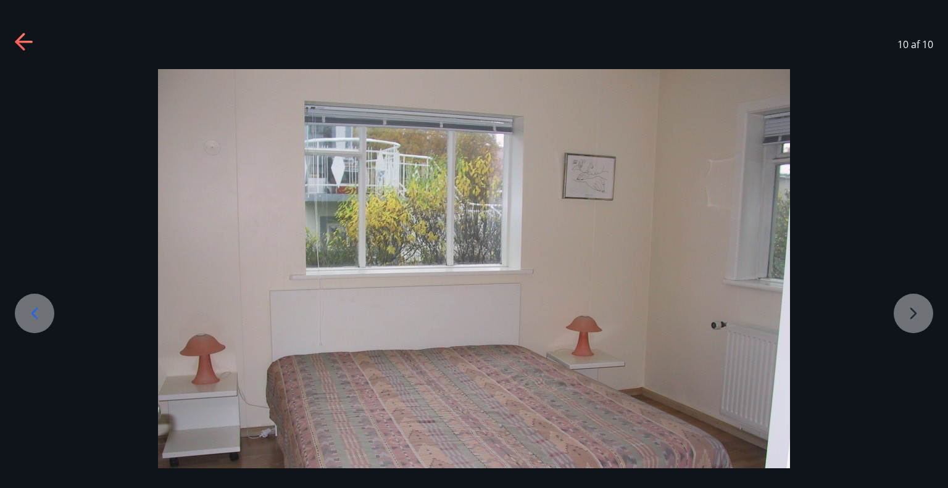
click at [913, 311] on div at bounding box center [474, 306] width 948 height 474
click at [19, 303] on div at bounding box center [35, 314] width 40 height 40
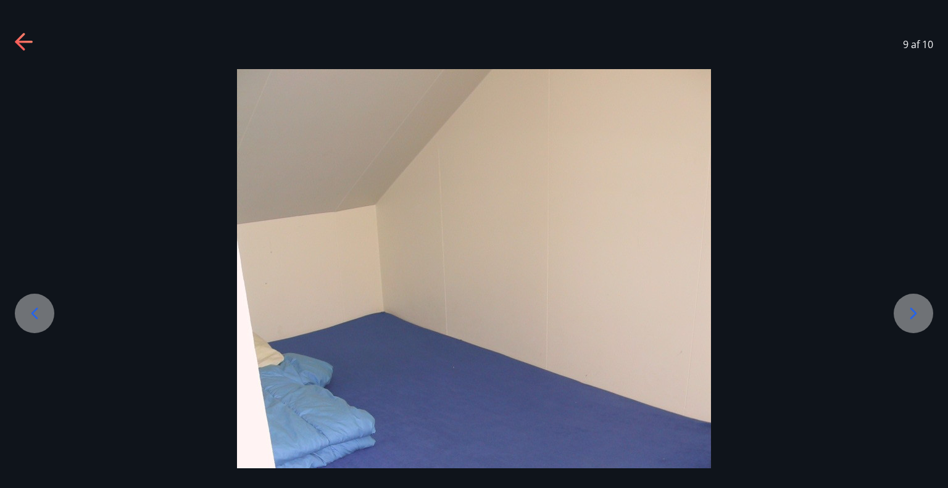
click at [19, 303] on div at bounding box center [35, 314] width 40 height 40
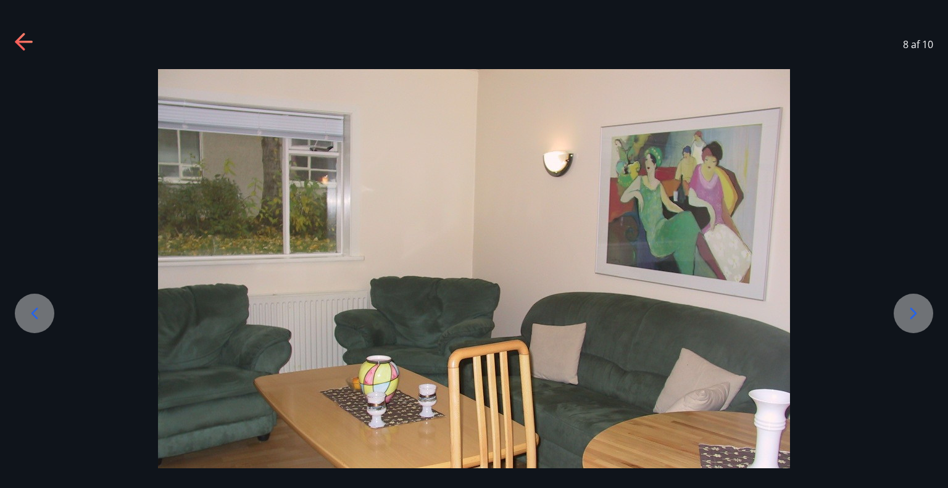
click at [19, 303] on div at bounding box center [35, 314] width 40 height 40
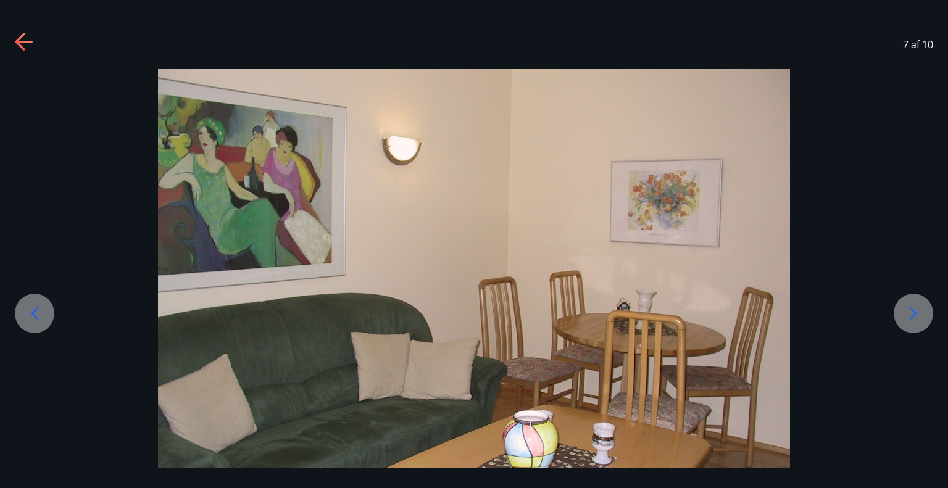
click at [19, 303] on div at bounding box center [35, 314] width 40 height 40
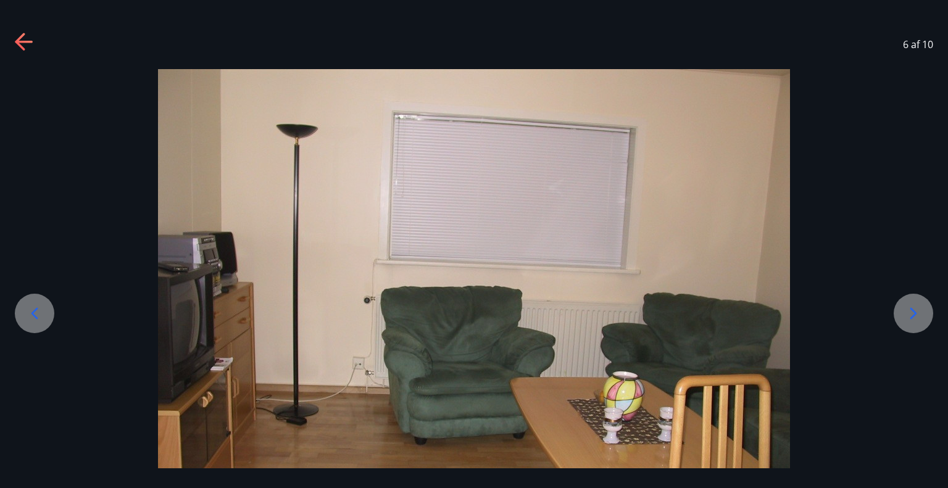
click at [19, 303] on div at bounding box center [35, 314] width 40 height 40
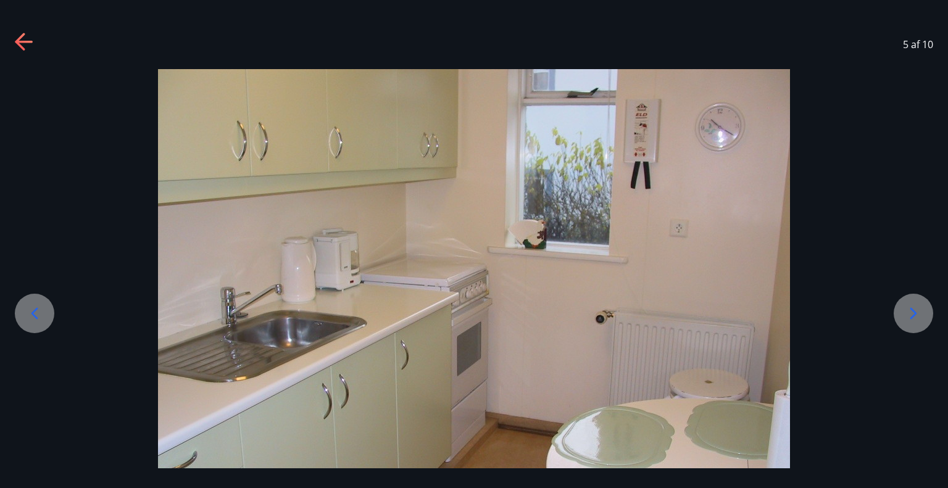
click at [19, 303] on div at bounding box center [35, 314] width 40 height 40
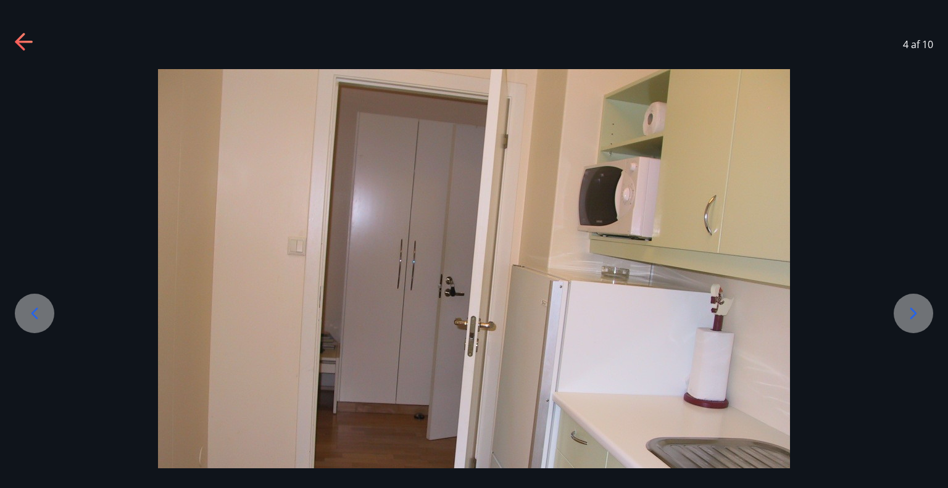
click at [19, 303] on div at bounding box center [35, 314] width 40 height 40
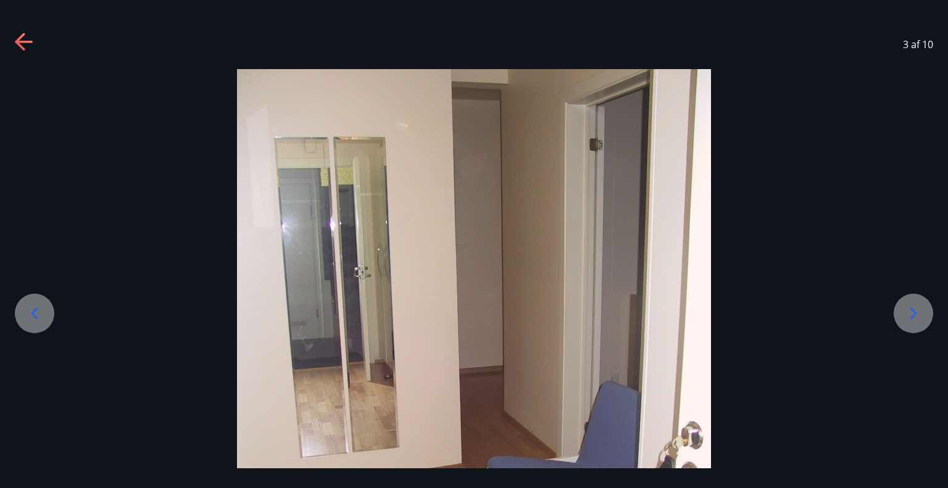
click at [19, 303] on div at bounding box center [35, 314] width 40 height 40
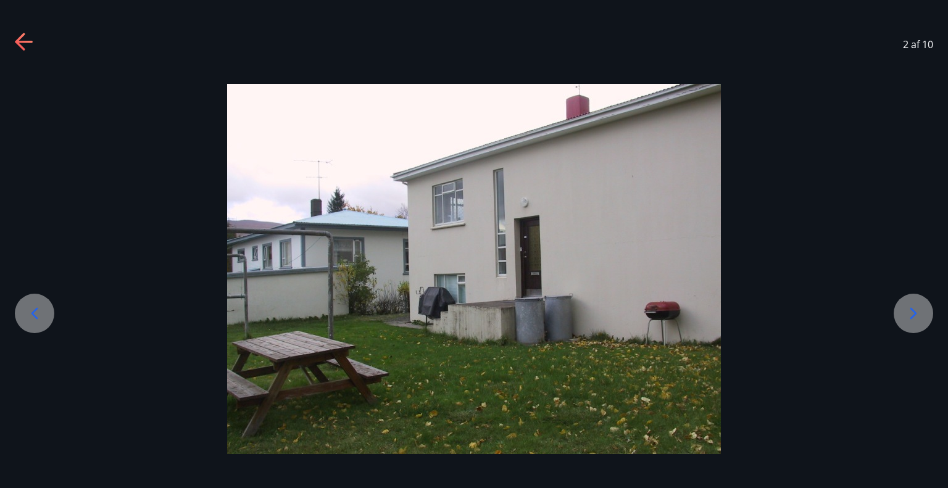
click at [19, 303] on div at bounding box center [35, 314] width 40 height 40
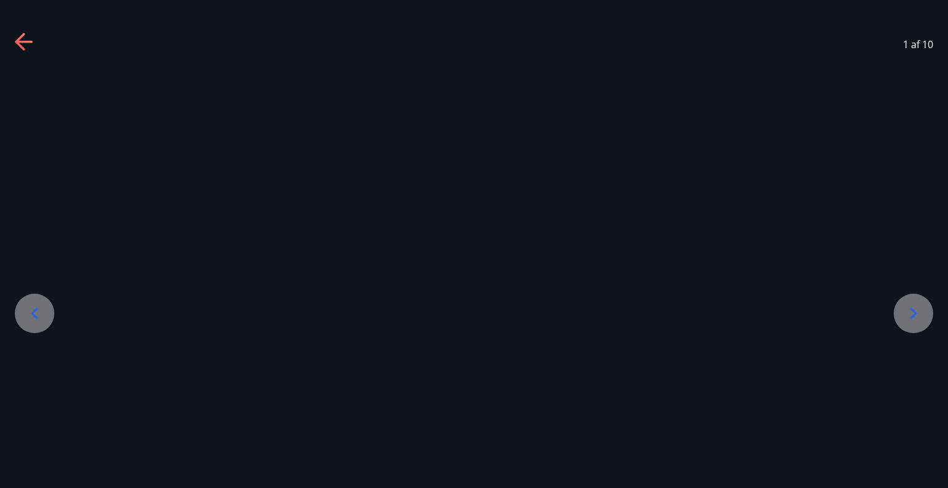
click at [19, 303] on div at bounding box center [35, 314] width 40 height 40
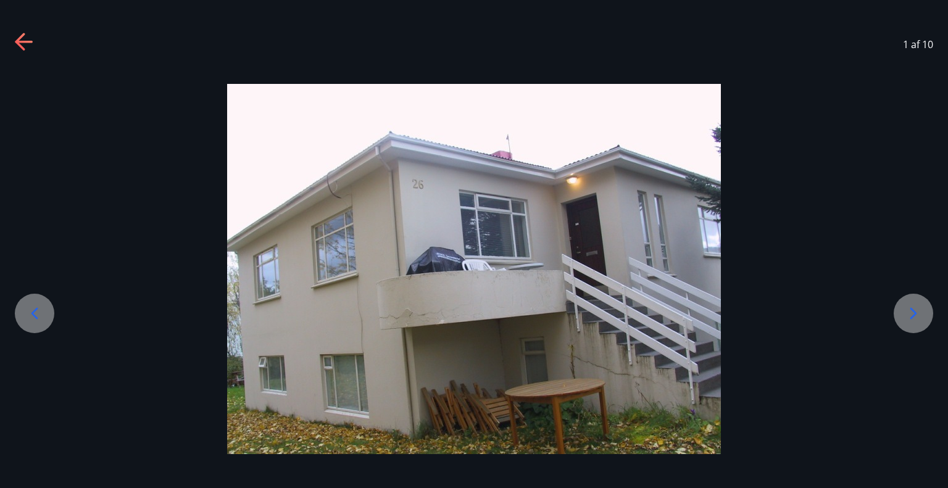
click at [28, 311] on icon at bounding box center [35, 314] width 20 height 20
click at [23, 47] on icon at bounding box center [25, 43] width 20 height 20
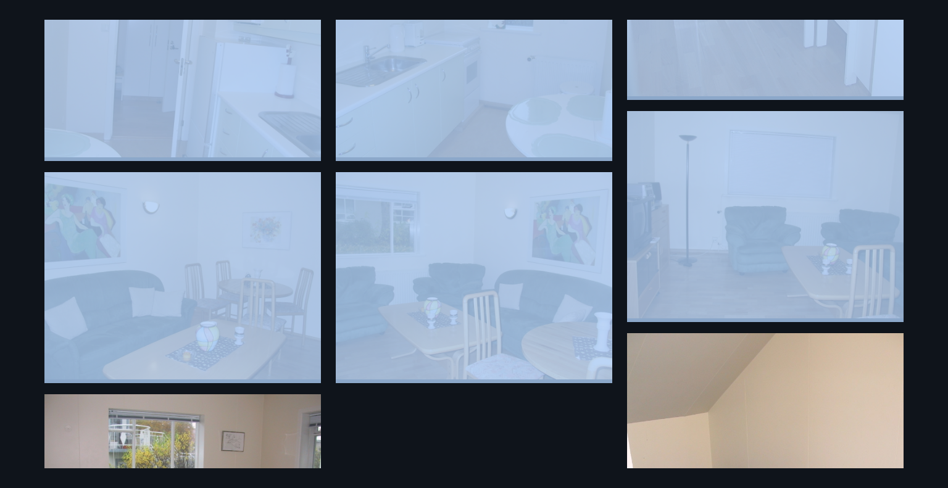
scroll to position [269, 0]
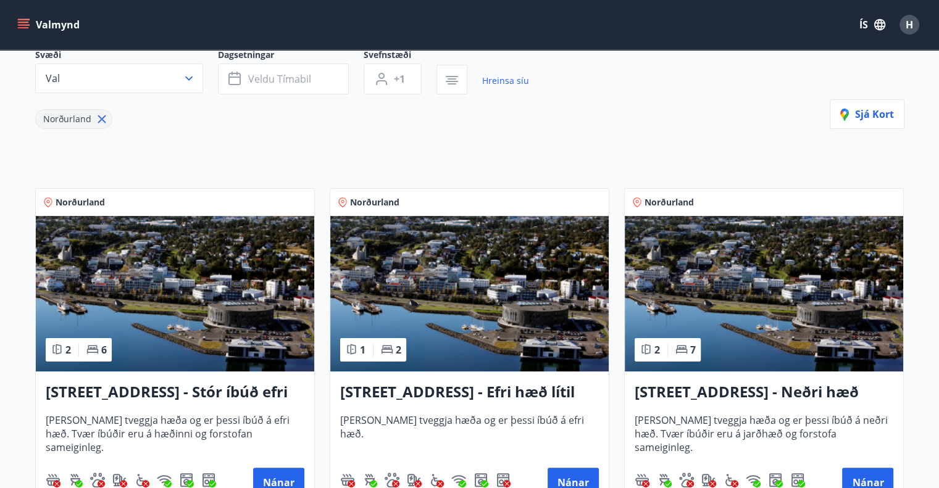
scroll to position [153, 0]
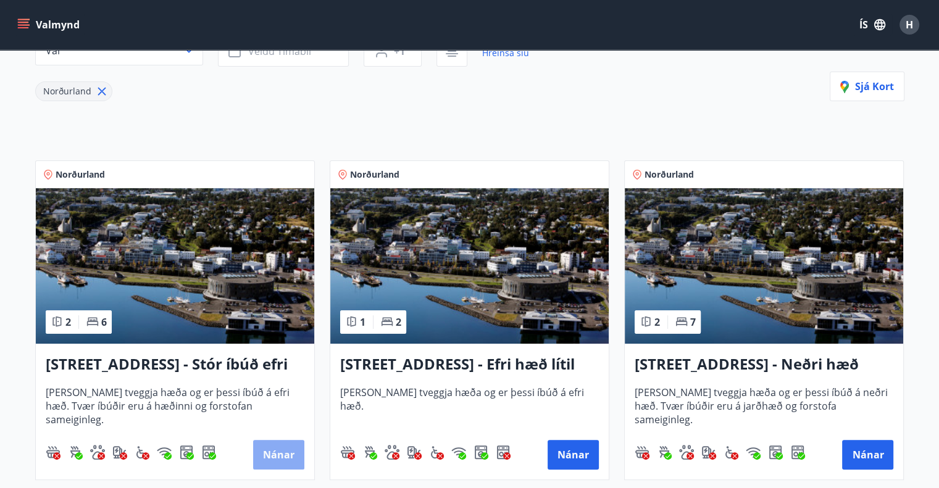
click at [256, 456] on button "Nánar" at bounding box center [278, 455] width 51 height 30
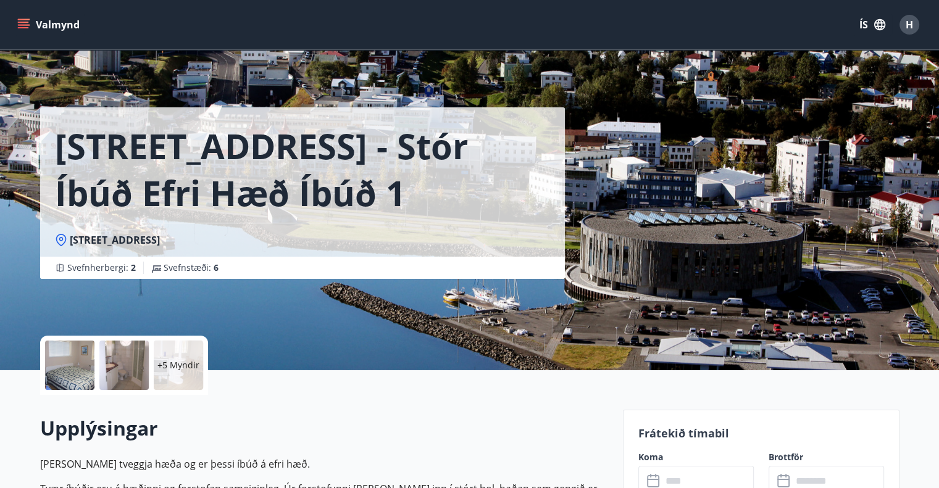
click at [706, 472] on input "text" at bounding box center [708, 481] width 92 height 30
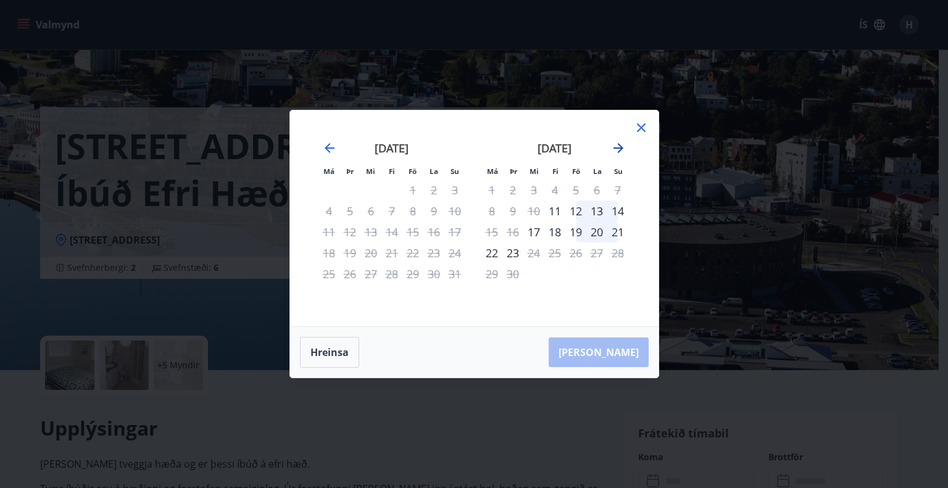
click at [614, 149] on icon "Move forward to switch to the next month." at bounding box center [619, 148] width 10 height 10
click at [572, 254] on div "24" at bounding box center [576, 253] width 21 height 21
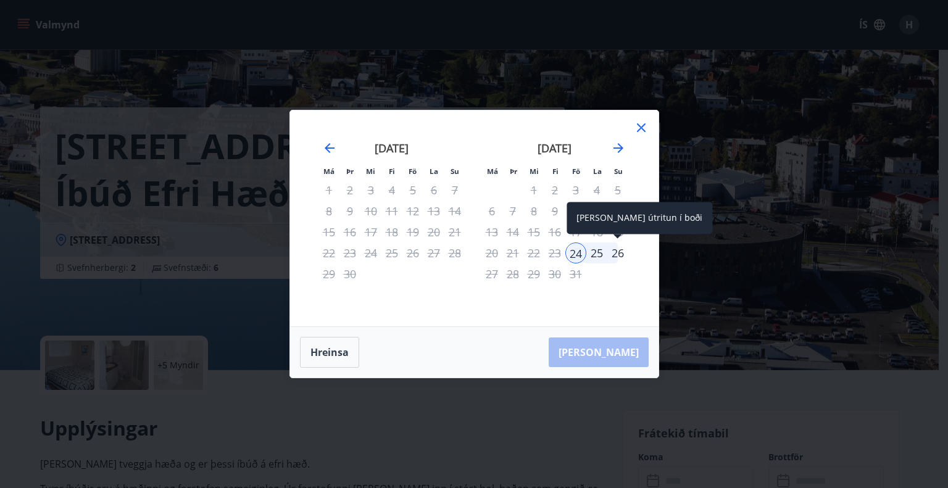
click at [617, 251] on div "26" at bounding box center [618, 253] width 21 height 21
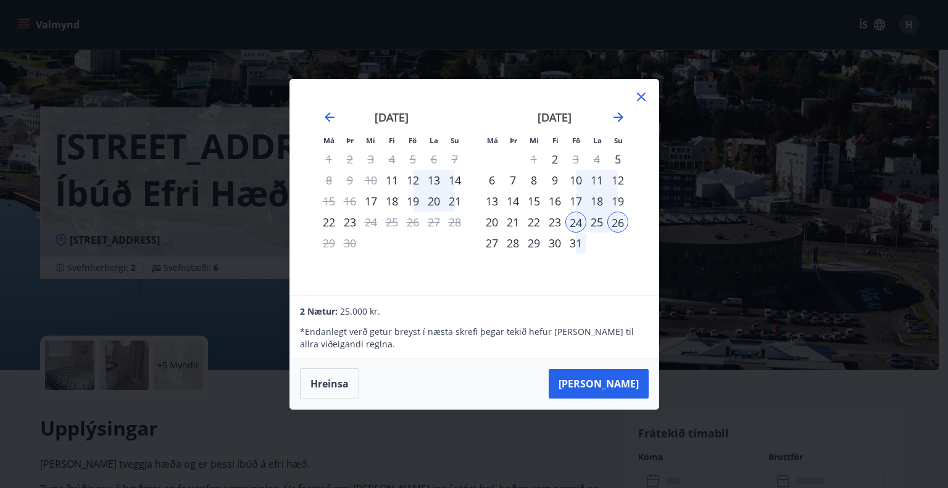
click at [638, 99] on icon at bounding box center [641, 97] width 15 height 15
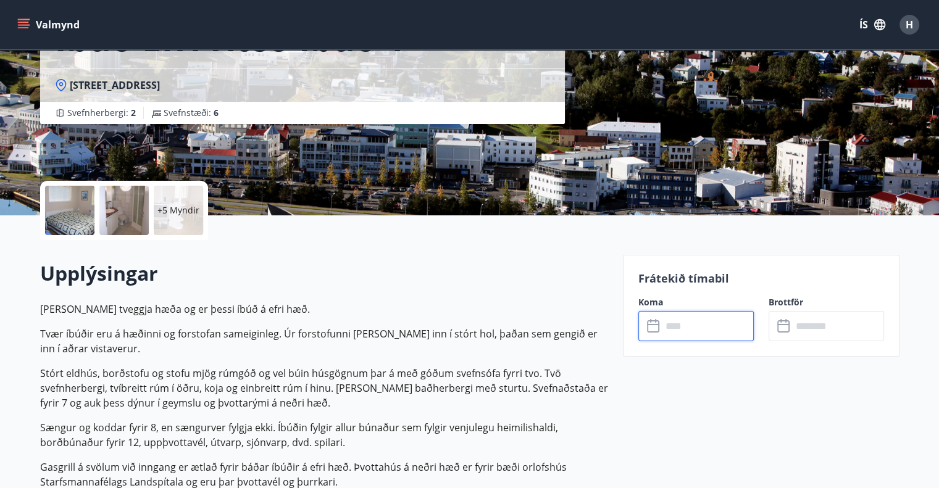
scroll to position [235, 0]
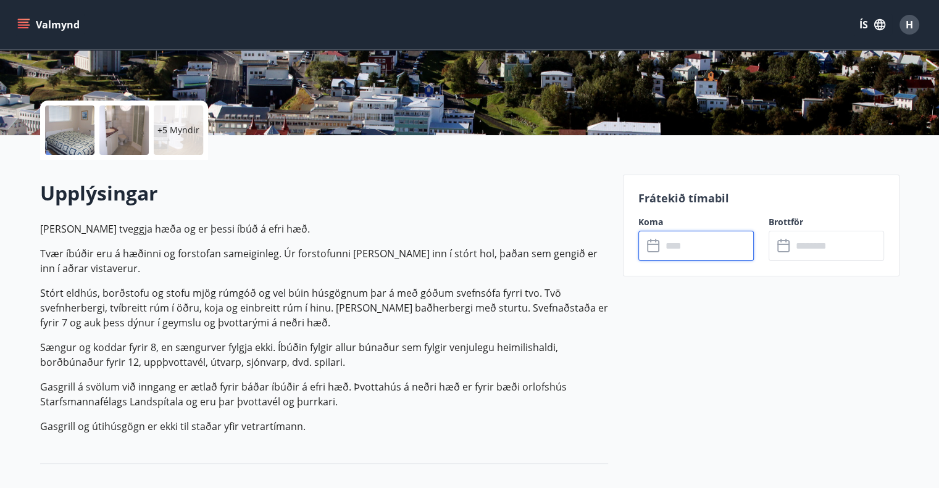
click at [662, 245] on input "text" at bounding box center [708, 246] width 92 height 30
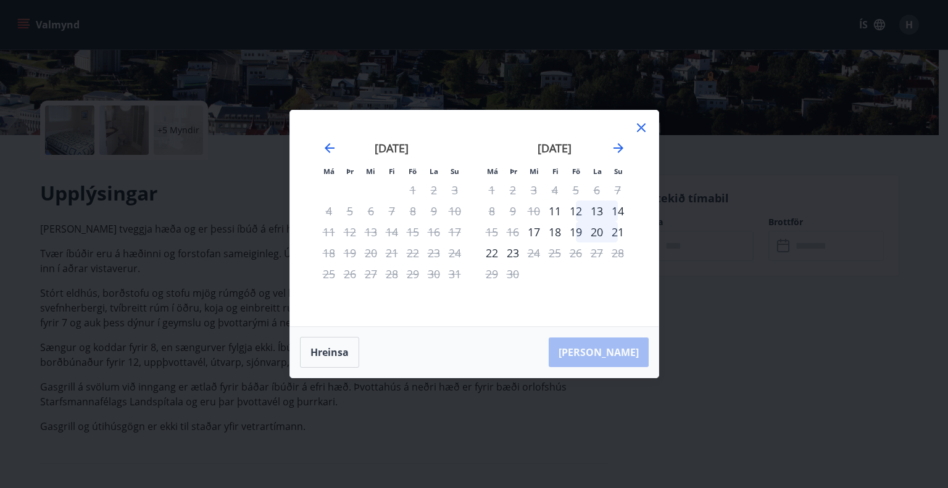
click at [640, 132] on icon at bounding box center [641, 127] width 15 height 15
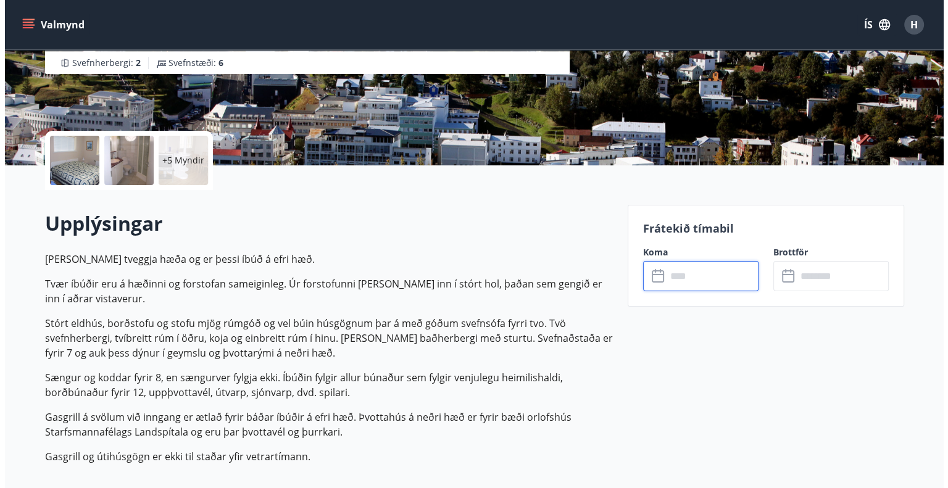
scroll to position [119, 0]
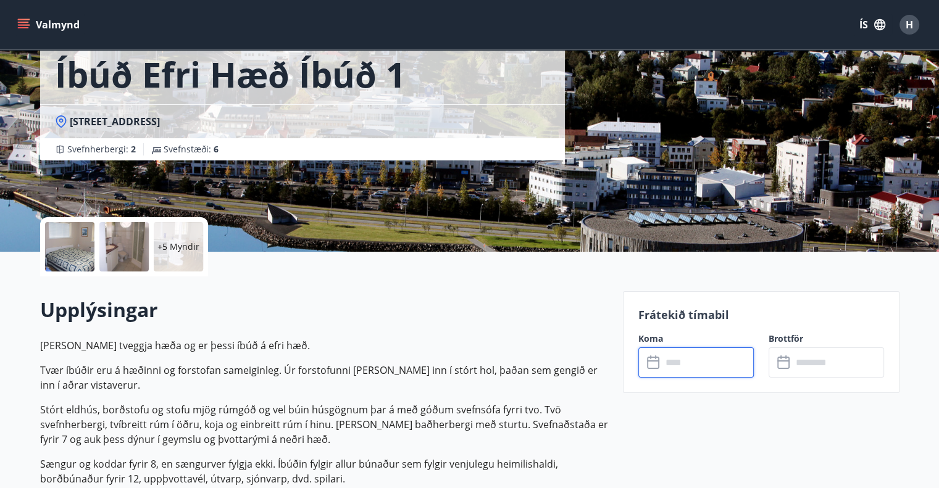
click at [86, 248] on div at bounding box center [69, 246] width 49 height 49
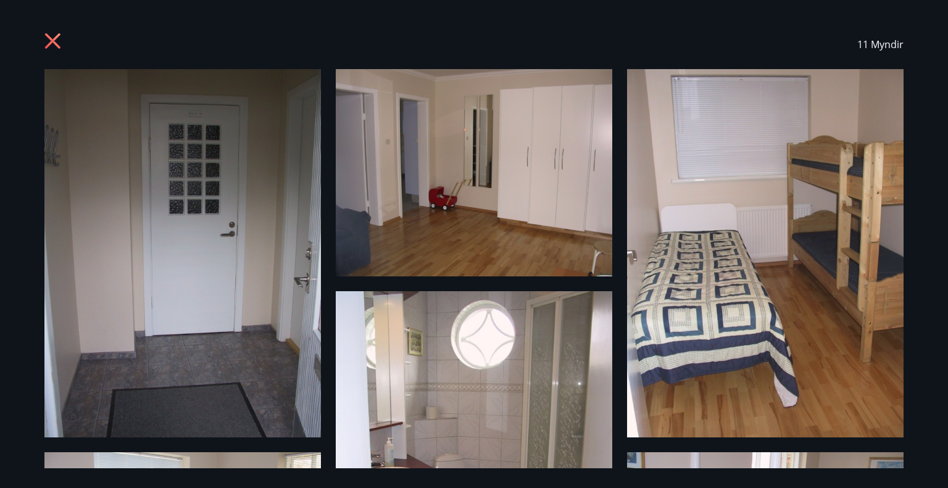
click at [884, 51] on div "11 Myndir" at bounding box center [474, 44] width 860 height 49
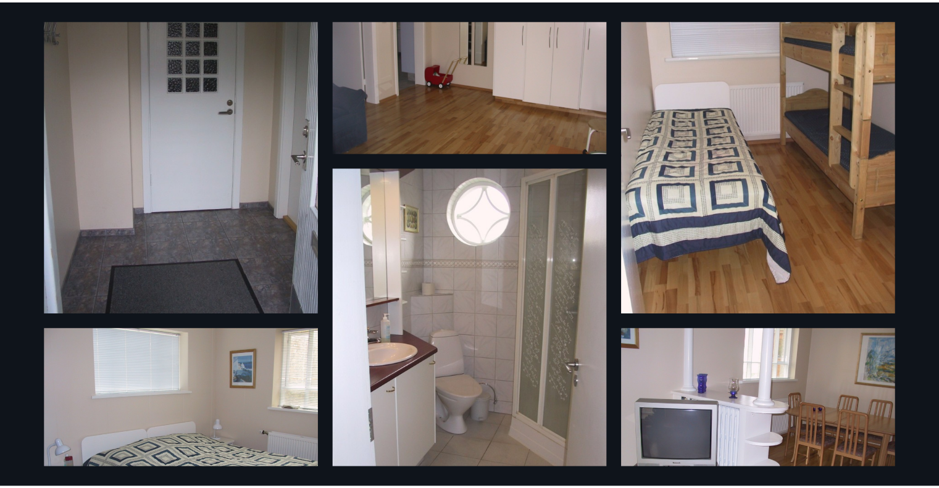
scroll to position [185, 0]
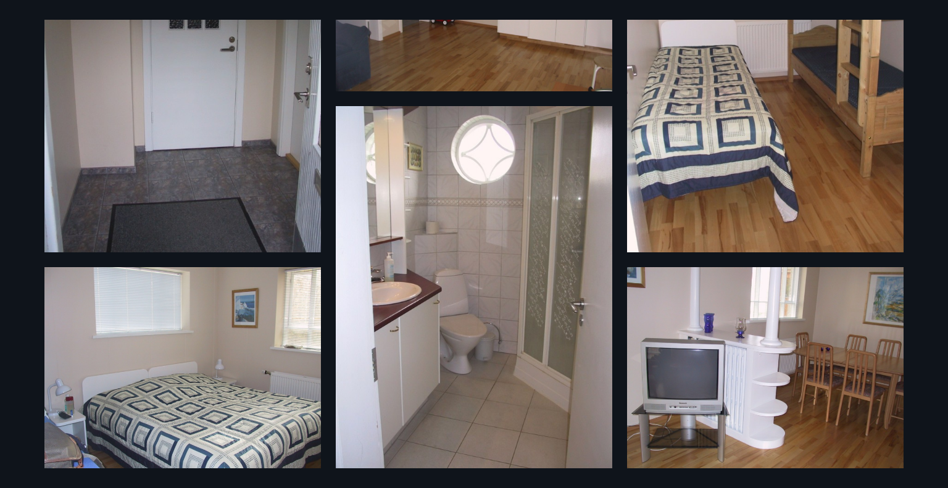
drag, startPoint x: 911, startPoint y: 183, endPoint x: 934, endPoint y: 120, distance: 66.8
click at [933, 135] on div "11 Myndir" at bounding box center [474, 244] width 948 height 488
drag, startPoint x: 15, startPoint y: 64, endPoint x: 19, endPoint y: 194, distance: 130.3
click at [19, 194] on div "11 Myndir" at bounding box center [474, 244] width 948 height 488
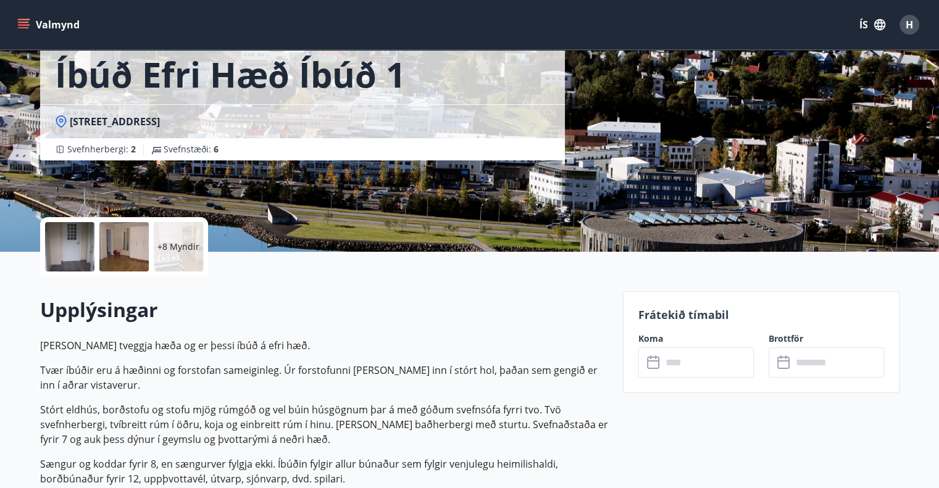
click at [16, 17] on button "Valmynd" at bounding box center [50, 25] width 70 height 22
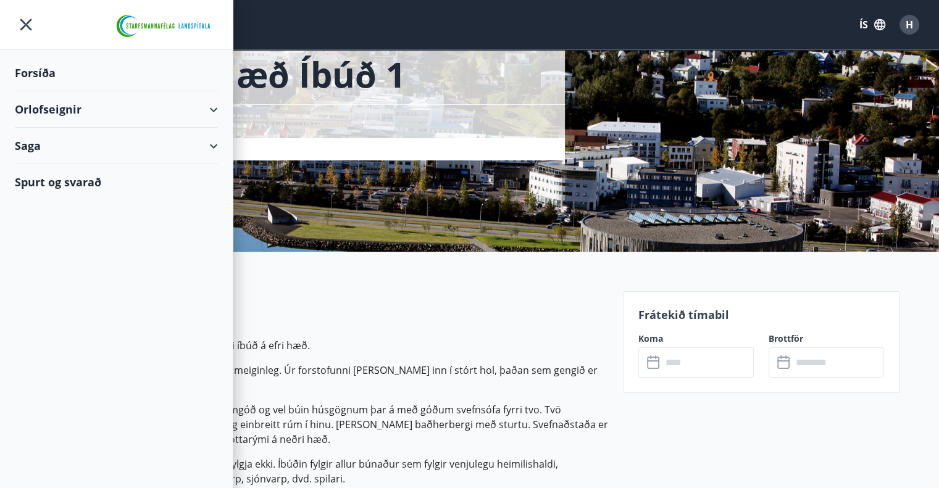
click at [427, 265] on div "+8 Myndir" at bounding box center [324, 246] width 568 height 59
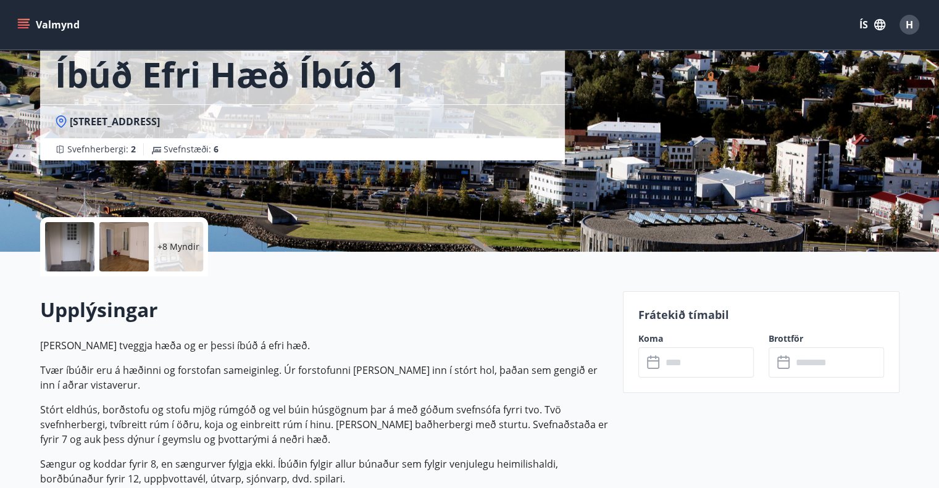
click at [28, 30] on icon "menu" at bounding box center [23, 25] width 12 height 12
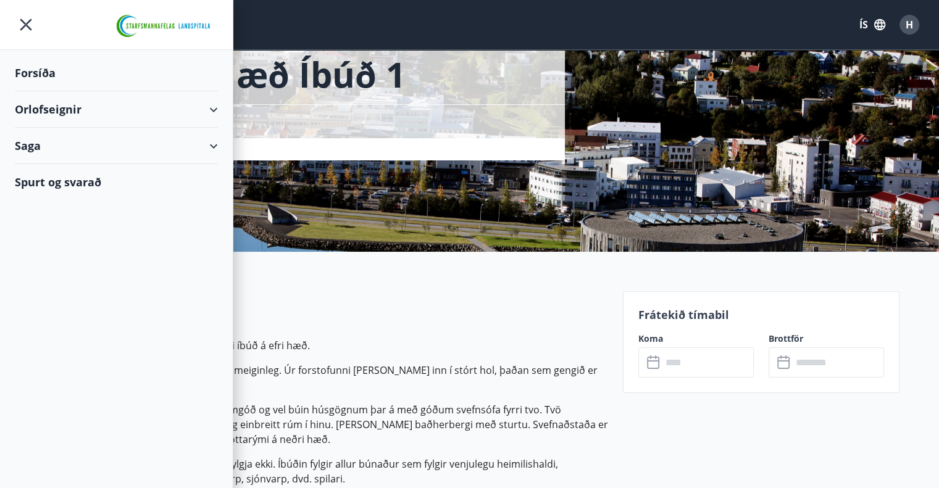
click at [62, 116] on div "Orlofseignir" at bounding box center [116, 109] width 203 height 36
click at [72, 163] on div "Bókunardagatal" at bounding box center [116, 167] width 183 height 26
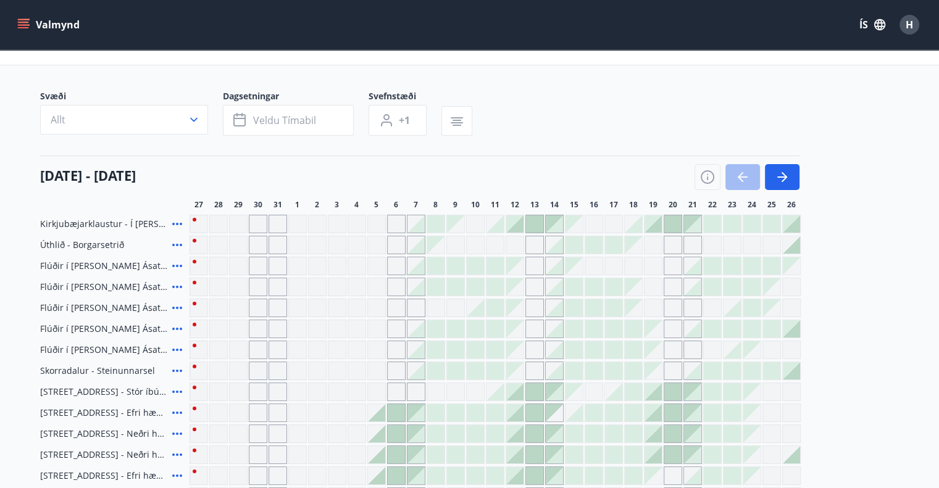
scroll to position [119, 0]
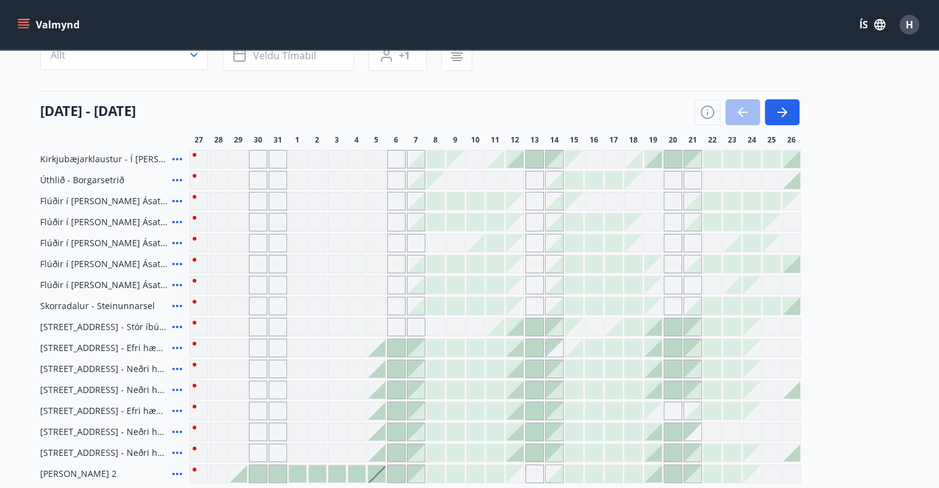
click at [16, 29] on button "Valmynd" at bounding box center [50, 25] width 70 height 22
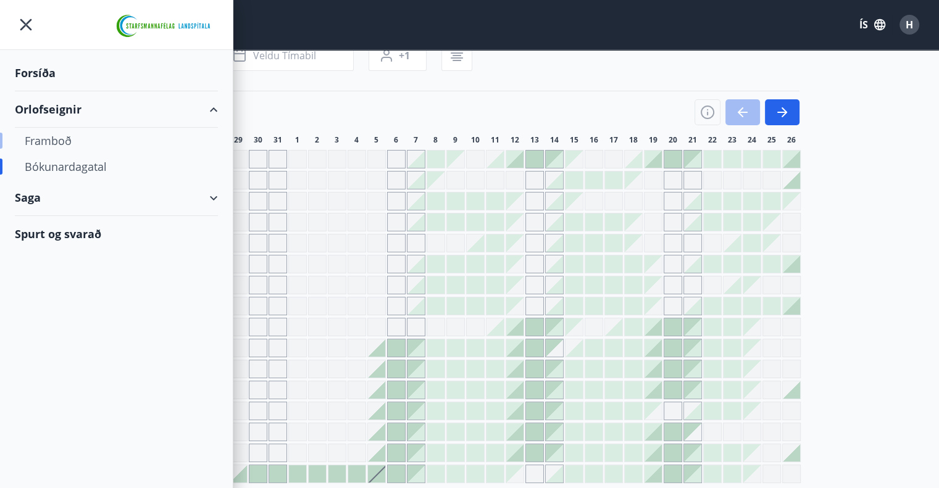
click at [57, 141] on div "Framboð" at bounding box center [116, 141] width 183 height 26
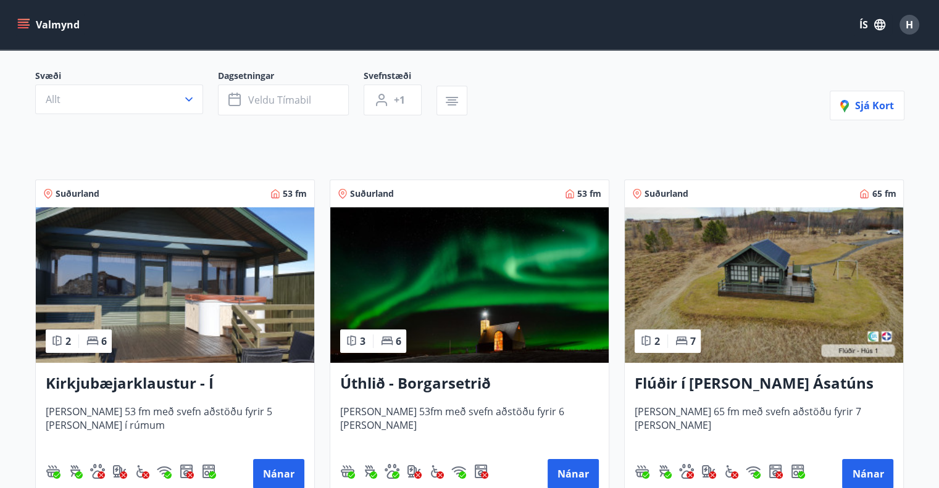
scroll to position [112, 0]
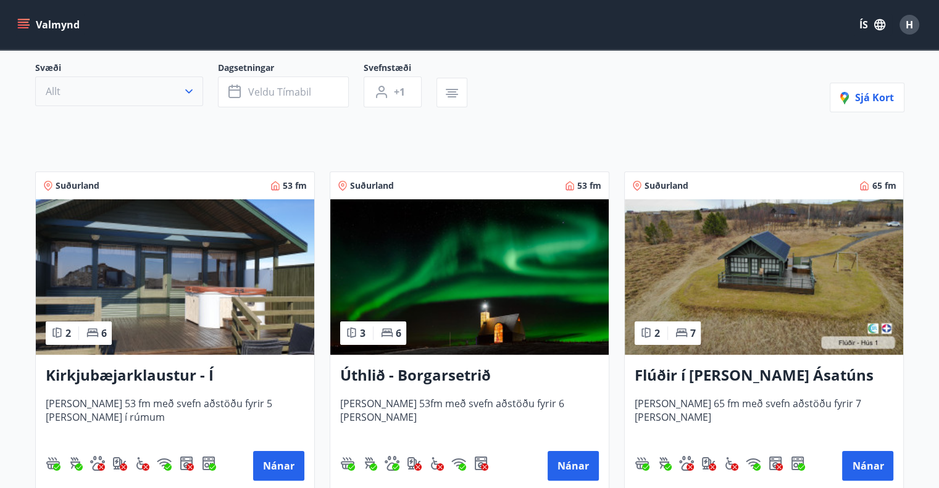
click at [185, 93] on icon "button" at bounding box center [189, 91] width 12 height 12
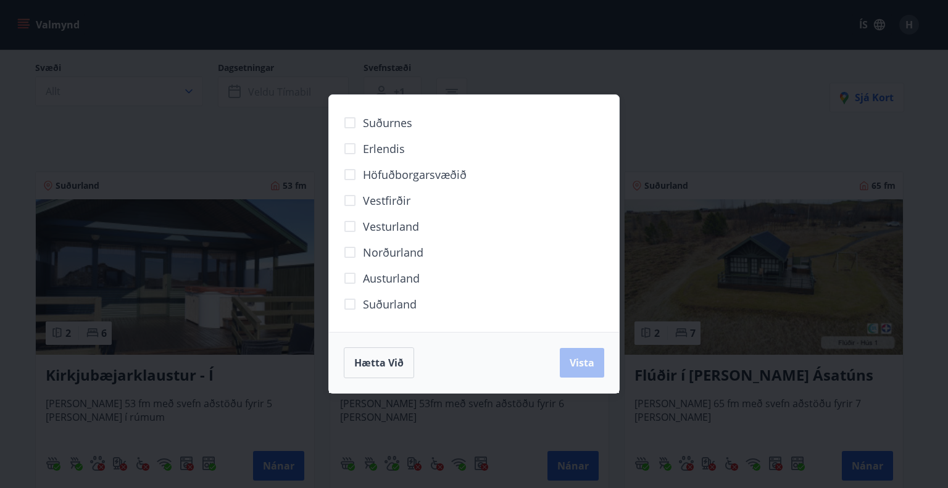
click at [417, 254] on span "Norðurland" at bounding box center [393, 253] width 61 height 16
click at [572, 366] on span "Vista" at bounding box center [582, 363] width 25 height 14
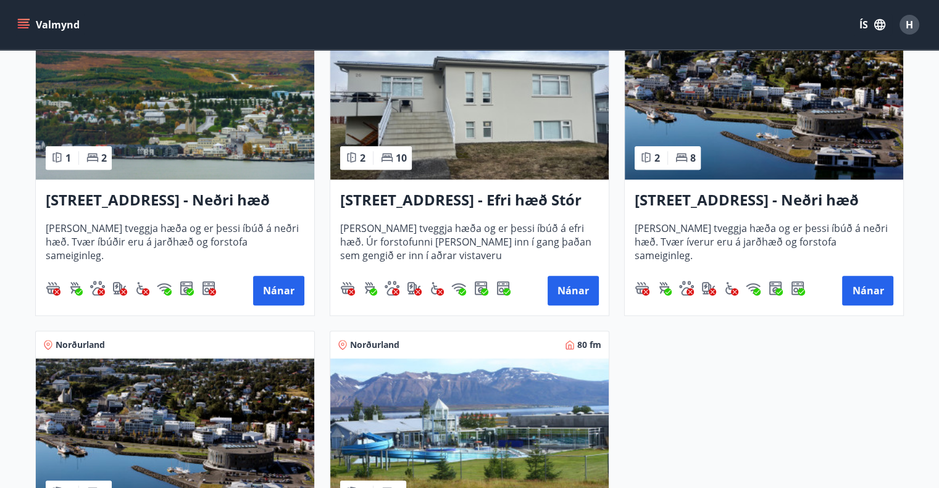
scroll to position [643, 0]
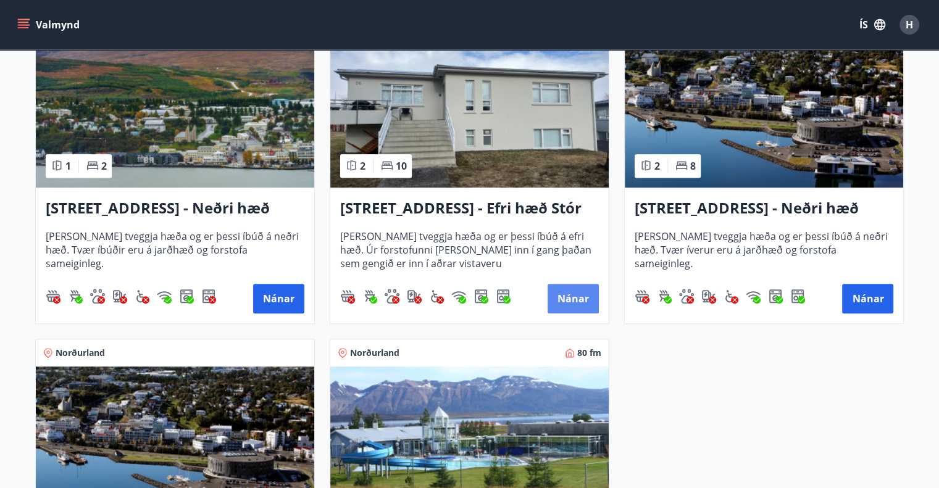
click at [574, 292] on button "Nánar" at bounding box center [573, 299] width 51 height 30
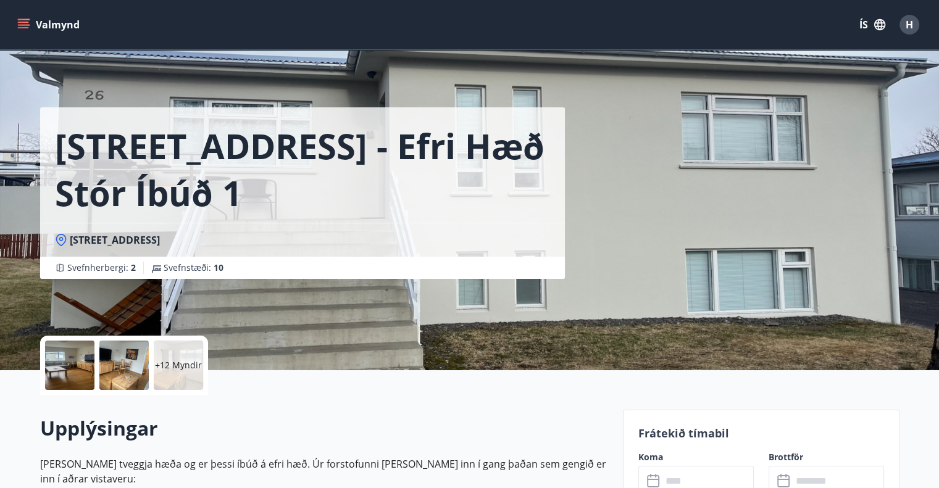
click at [67, 369] on div at bounding box center [69, 365] width 49 height 49
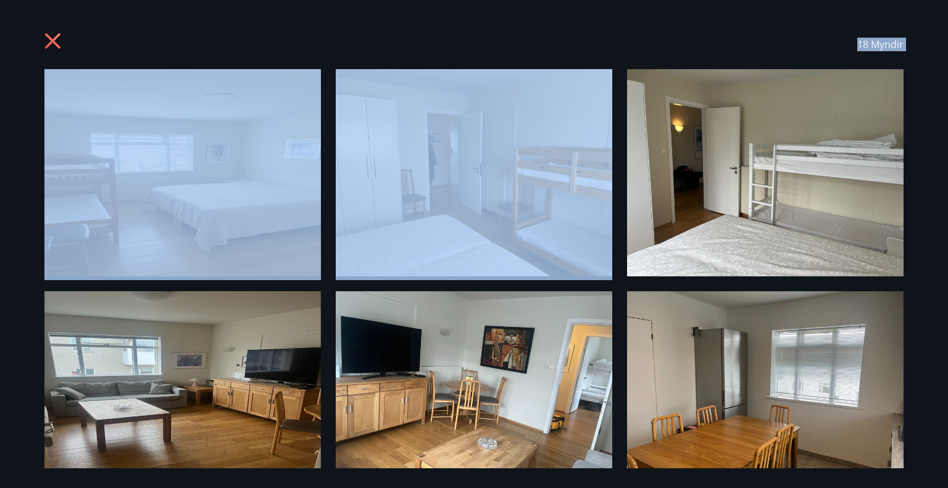
drag, startPoint x: 331, startPoint y: 212, endPoint x: 341, endPoint y: 205, distance: 12.0
click at [338, 198] on div "18 Myndir" at bounding box center [474, 244] width 889 height 449
click at [54, 46] on icon at bounding box center [54, 43] width 20 height 20
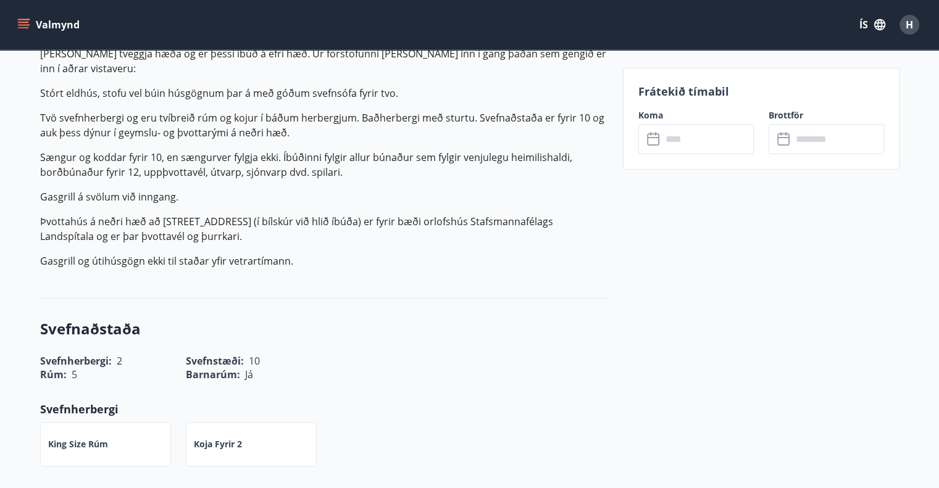
scroll to position [432, 0]
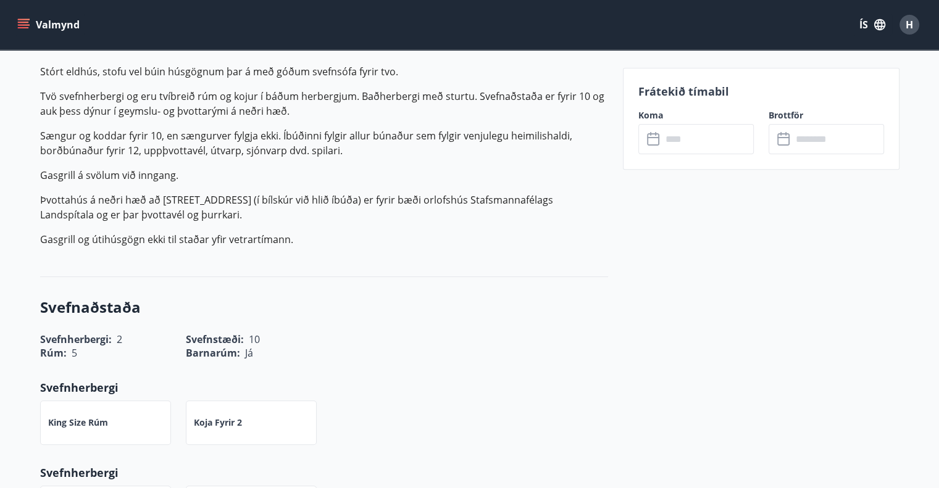
click at [655, 135] on icon at bounding box center [654, 139] width 15 height 15
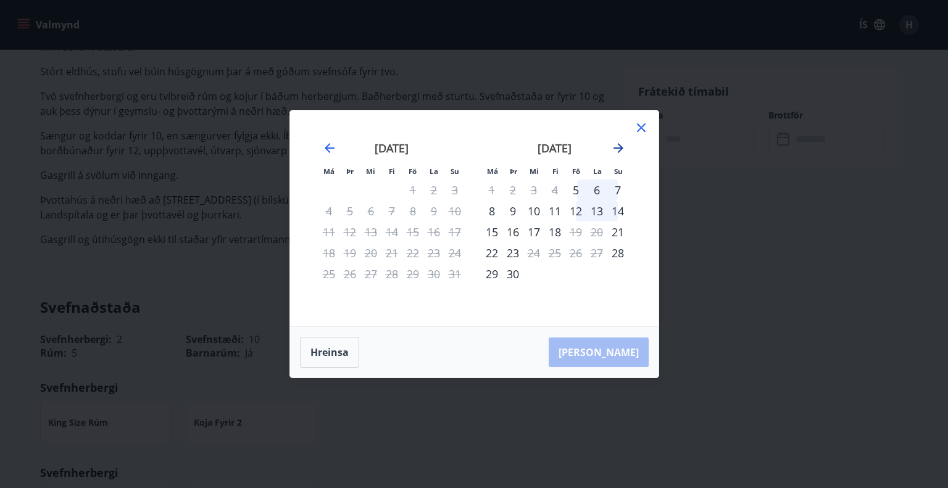
click at [613, 150] on icon "Move forward to switch to the next month." at bounding box center [618, 148] width 15 height 15
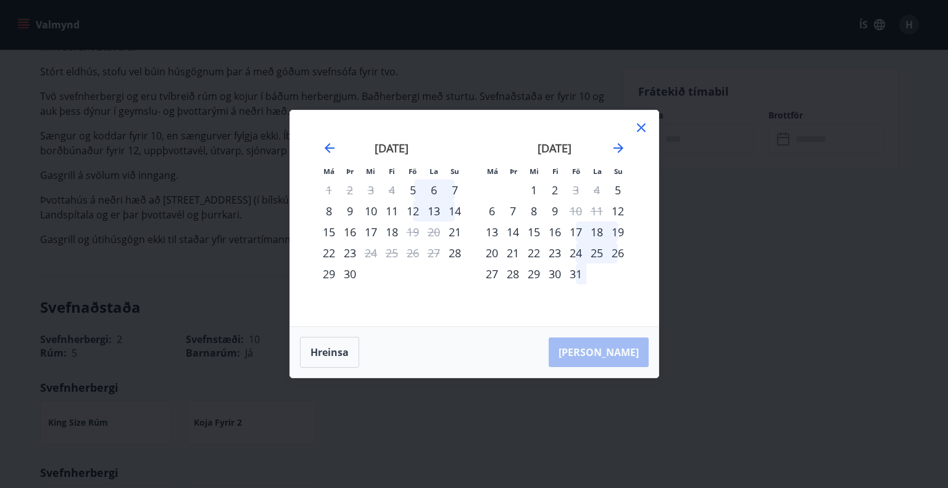
click at [575, 250] on div "24" at bounding box center [576, 253] width 21 height 21
click at [575, 249] on div "24" at bounding box center [576, 253] width 21 height 21
click at [637, 128] on icon at bounding box center [641, 127] width 15 height 15
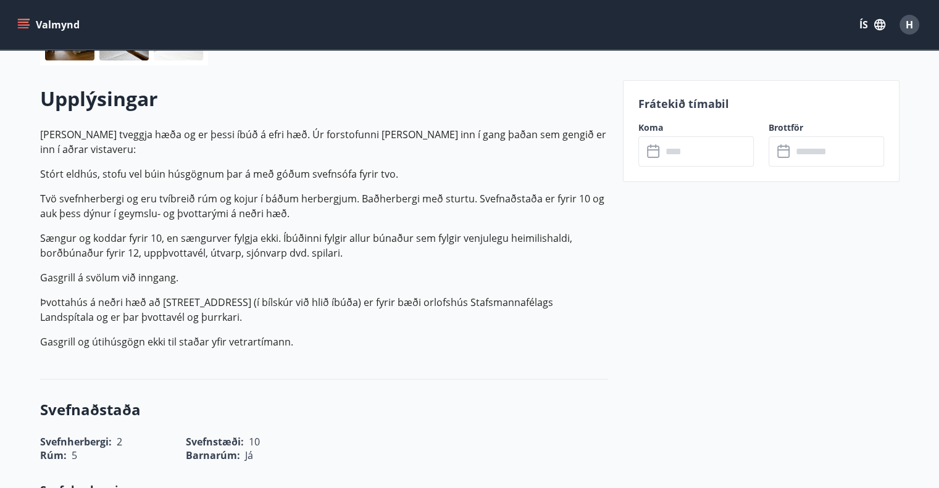
scroll to position [309, 0]
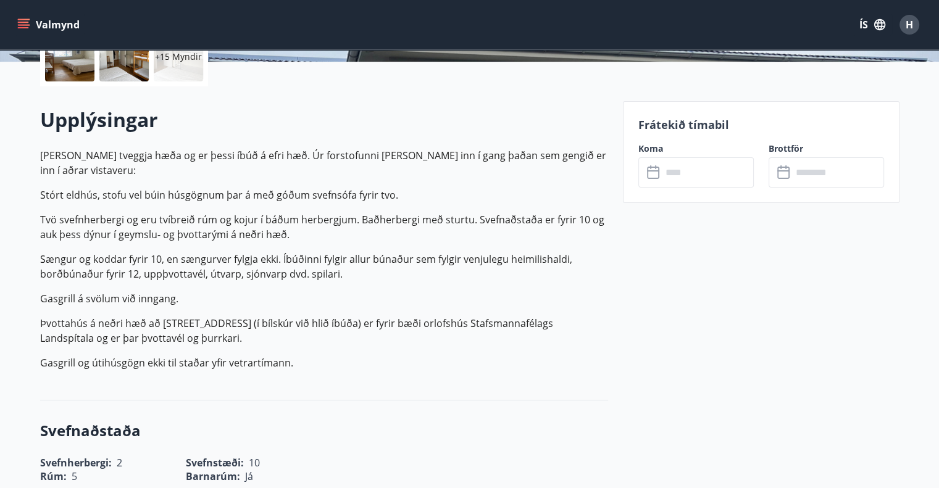
click at [674, 178] on input "text" at bounding box center [708, 172] width 92 height 30
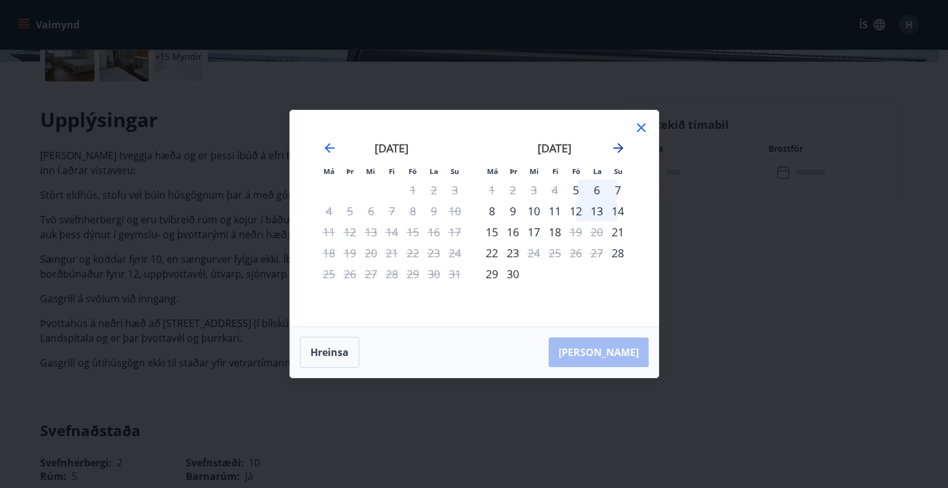
click at [622, 148] on icon "Move forward to switch to the next month." at bounding box center [619, 148] width 10 height 10
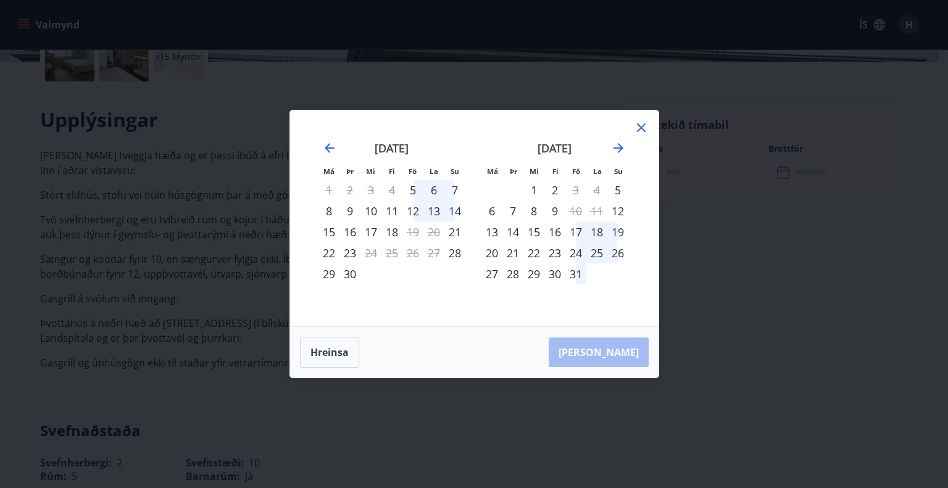
click at [576, 251] on div "24" at bounding box center [576, 253] width 21 height 21
click at [617, 252] on div "26" at bounding box center [618, 253] width 21 height 21
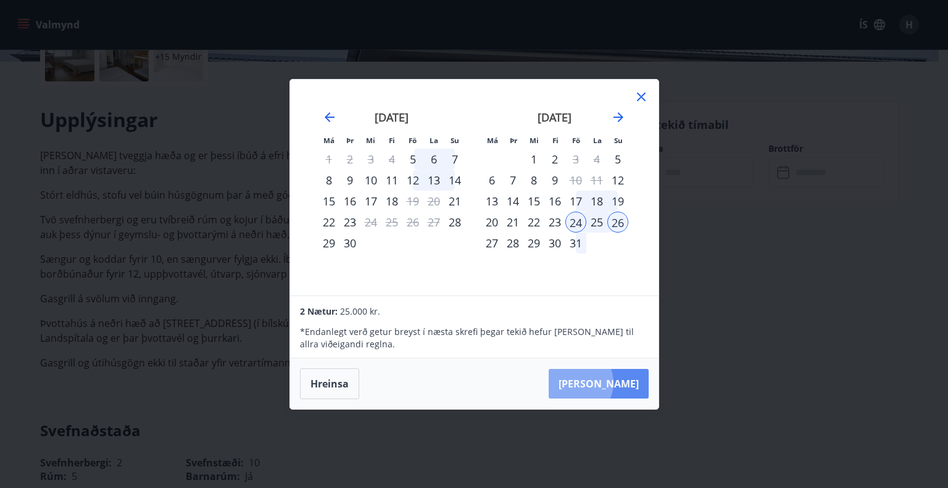
click at [613, 383] on button "Taka Frá" at bounding box center [599, 384] width 100 height 30
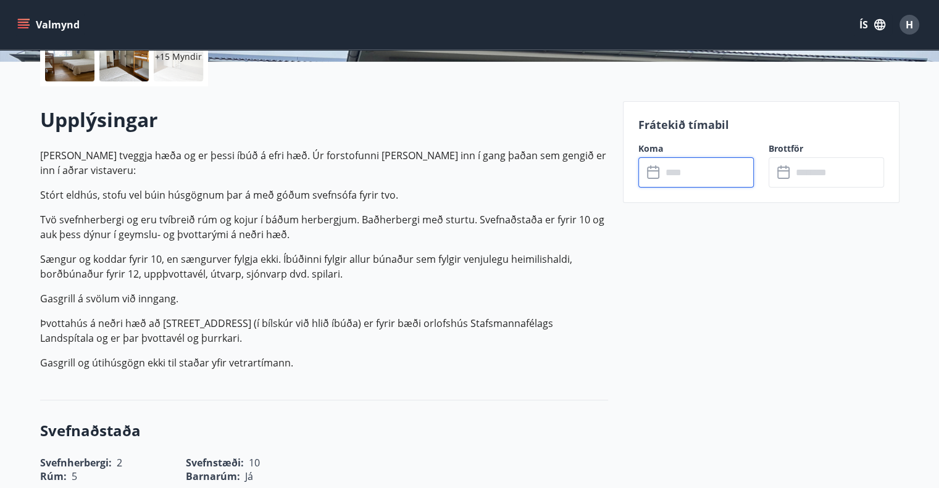
type input "******"
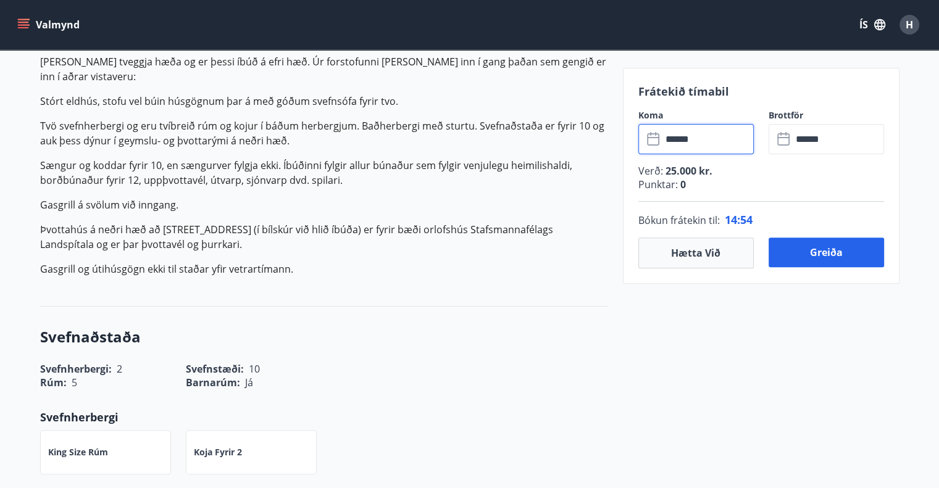
scroll to position [423, 0]
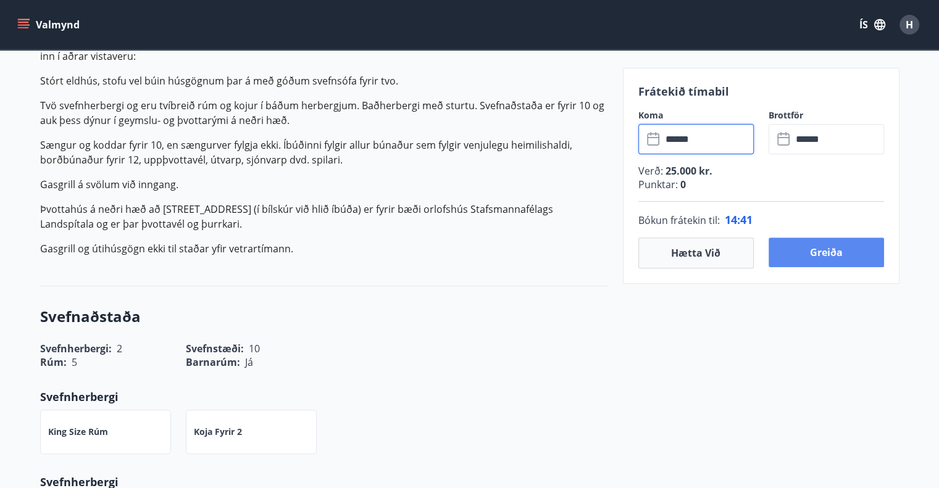
click at [827, 259] on button "Greiða" at bounding box center [826, 253] width 115 height 30
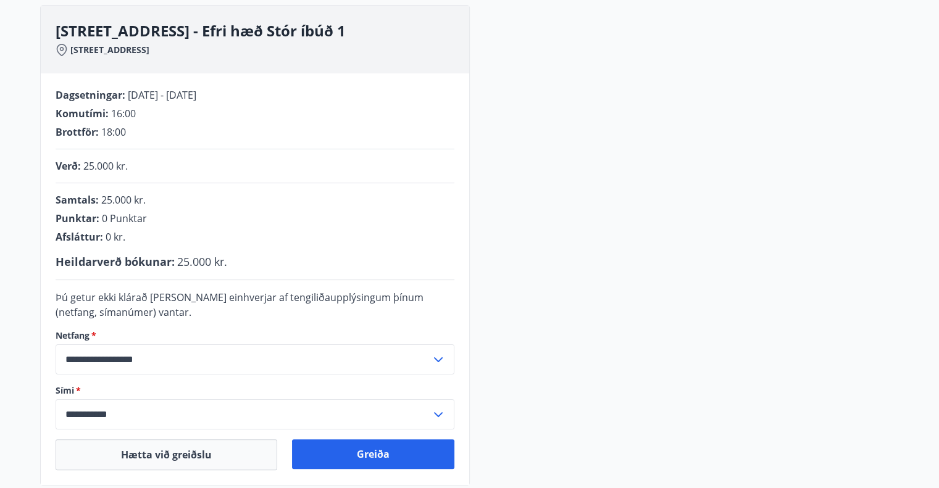
scroll to position [327, 0]
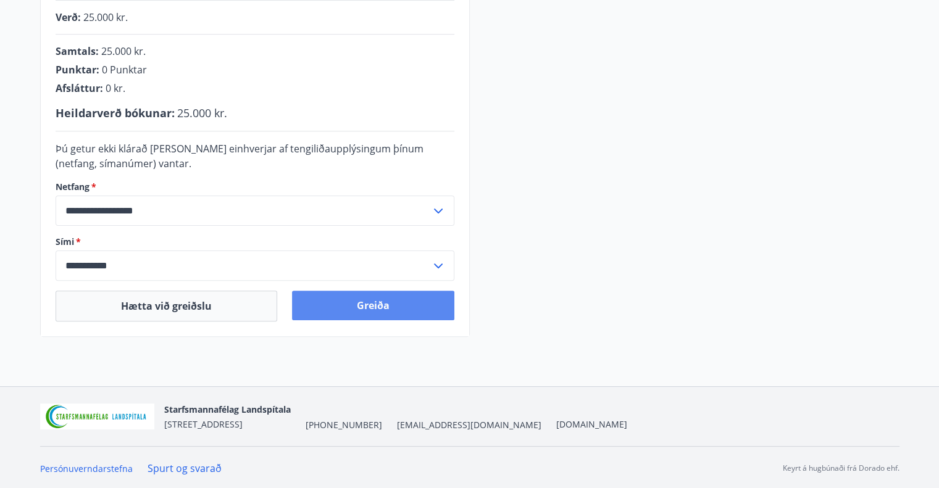
click at [317, 305] on button "Greiða" at bounding box center [373, 306] width 162 height 30
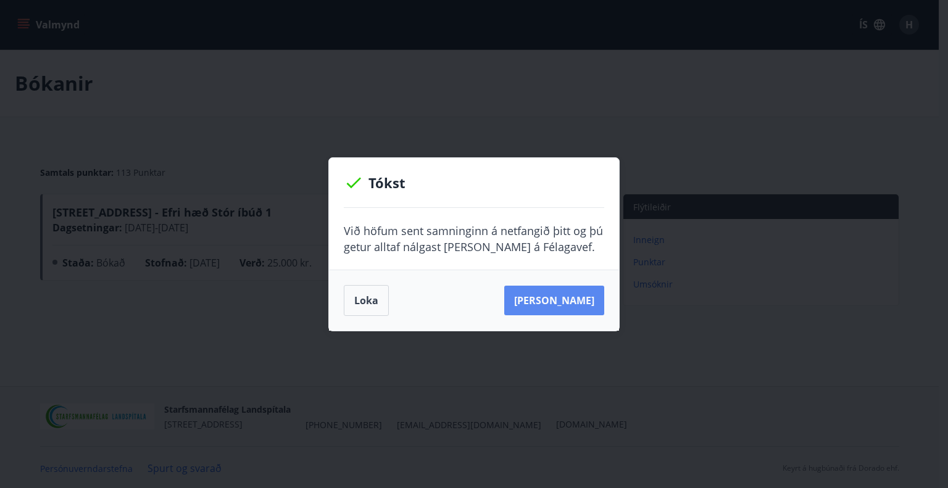
click at [534, 309] on button "Sjá samning" at bounding box center [554, 301] width 100 height 30
click at [359, 303] on button "Loka" at bounding box center [366, 300] width 45 height 31
